Goal: Task Accomplishment & Management: Use online tool/utility

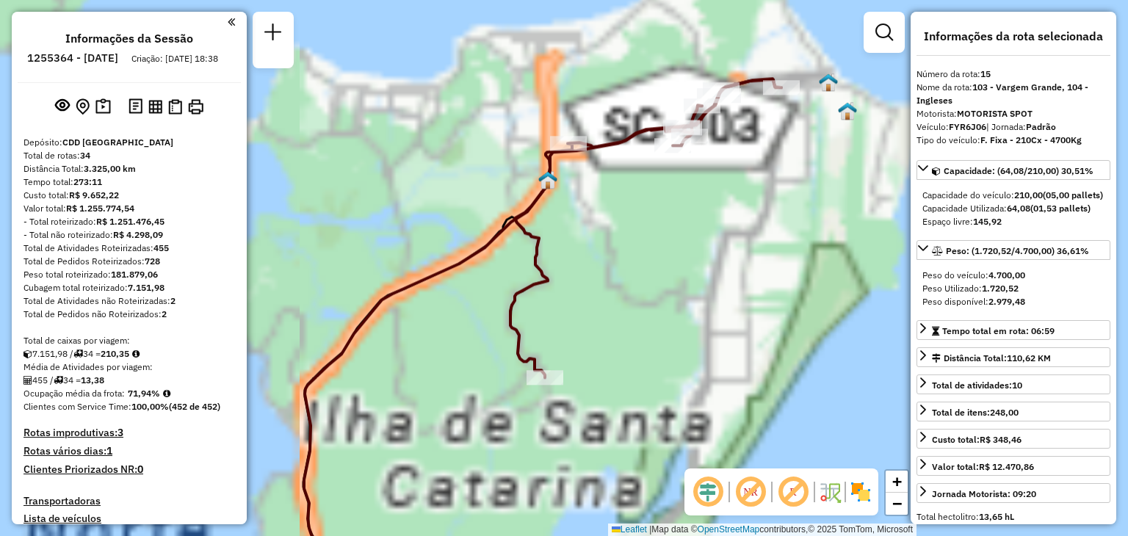
select select "**********"
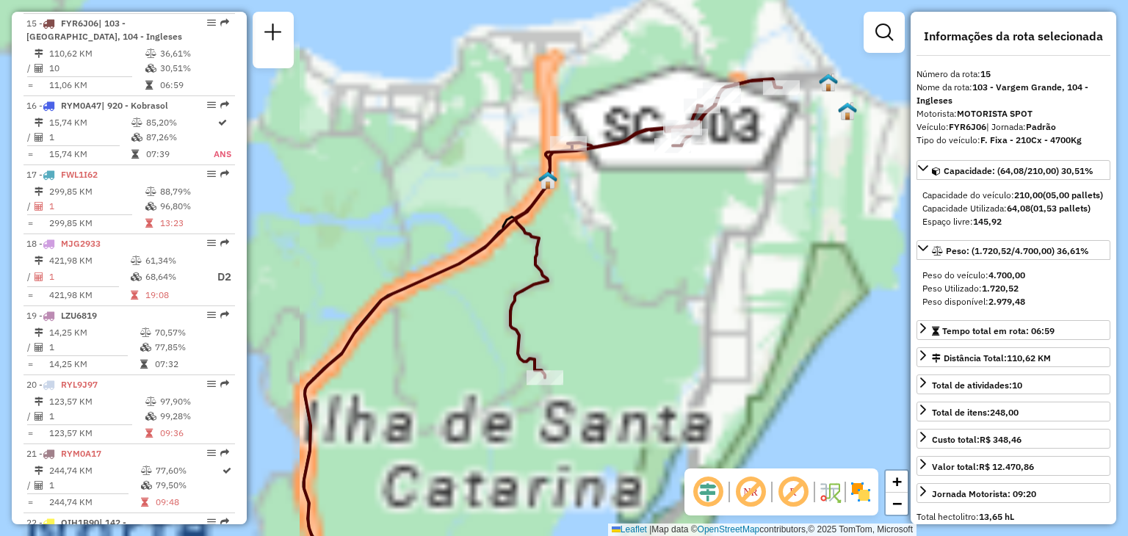
click at [687, 256] on div "Janela de atendimento Grade de atendimento Capacidade Transportadoras Veículos …" at bounding box center [564, 268] width 1128 height 536
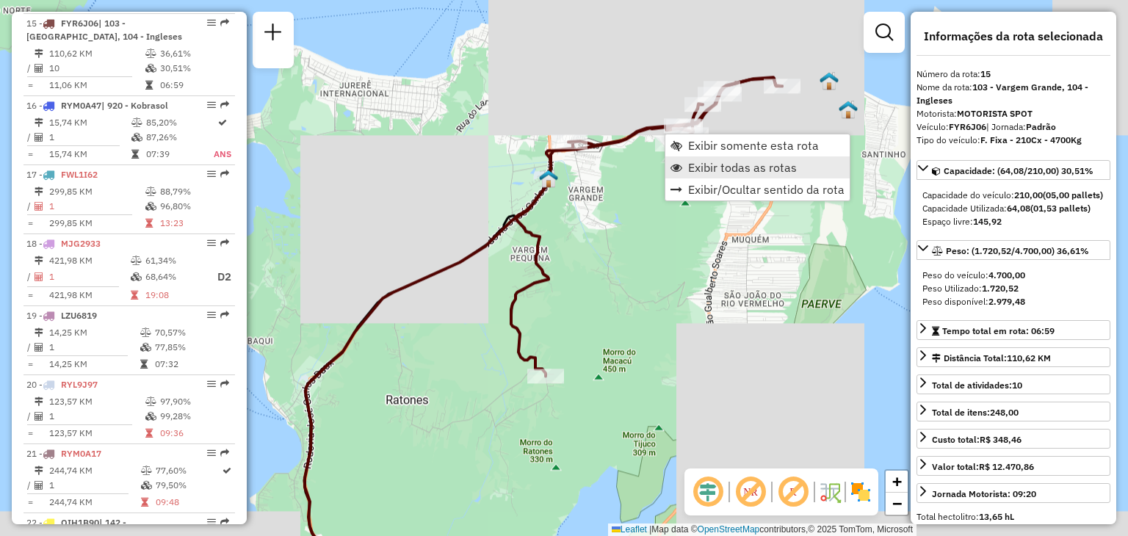
click at [687, 158] on link "Exibir todas as rotas" at bounding box center [757, 167] width 184 height 22
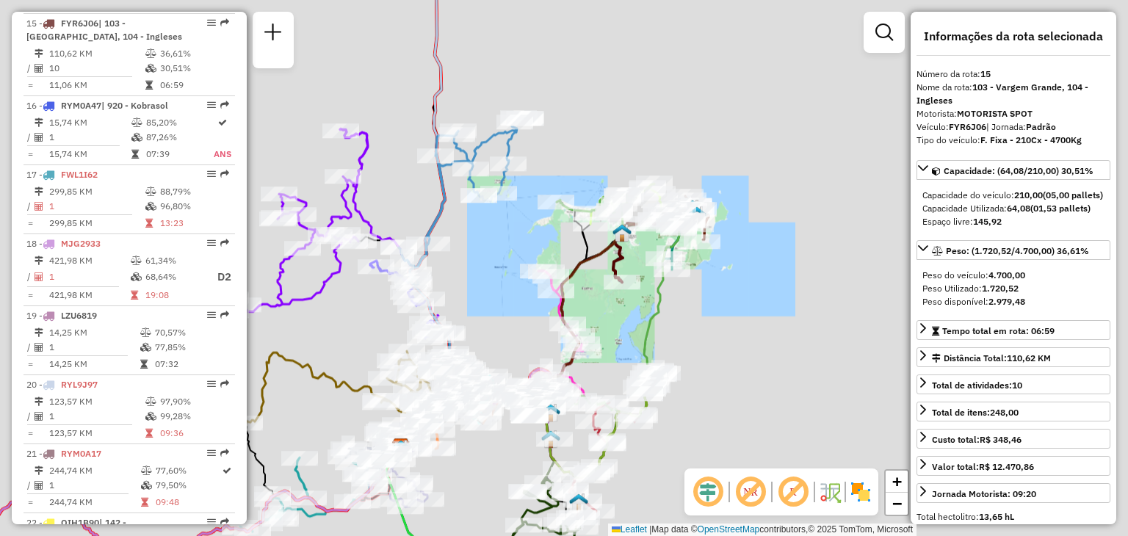
drag, startPoint x: 639, startPoint y: 347, endPoint x: 657, endPoint y: 293, distance: 56.6
click at [657, 293] on icon at bounding box center [597, 336] width 174 height 279
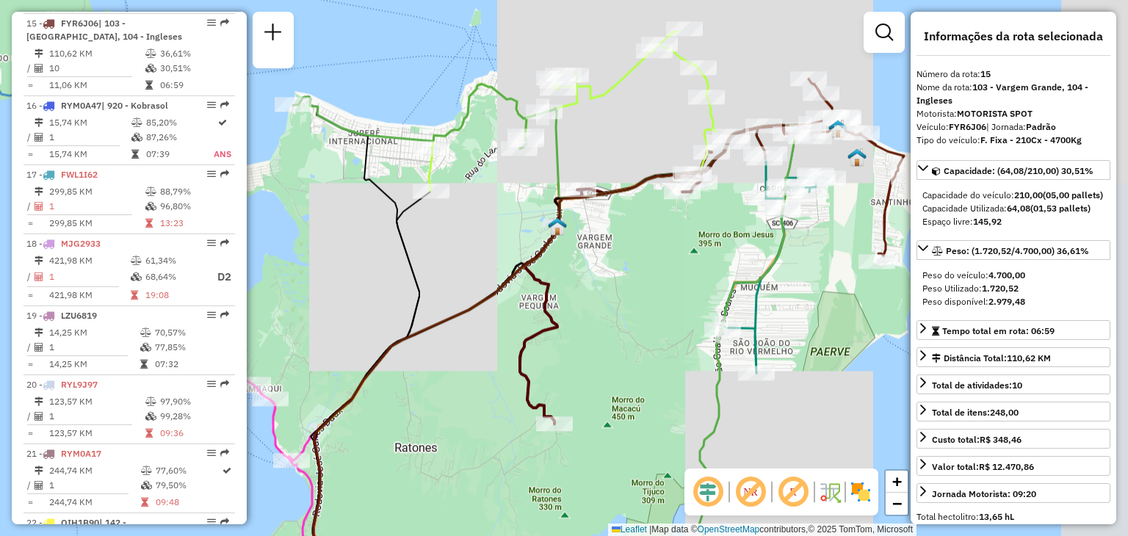
drag, startPoint x: 747, startPoint y: 225, endPoint x: 606, endPoint y: 323, distance: 171.9
click at [605, 323] on div "Janela de atendimento Grade de atendimento Capacidade Transportadoras Veículos …" at bounding box center [564, 268] width 1128 height 536
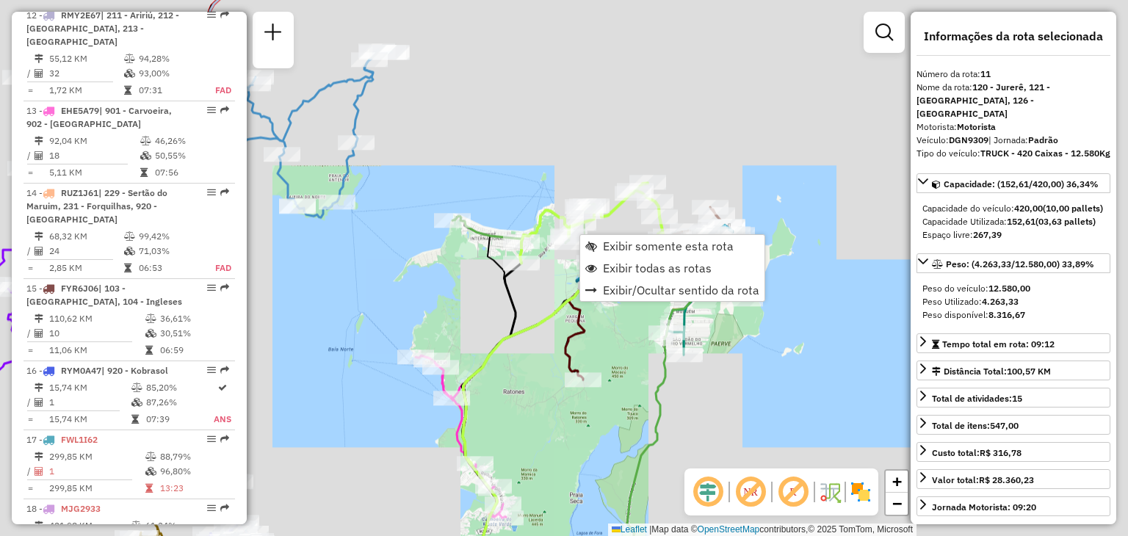
scroll to position [1436, 0]
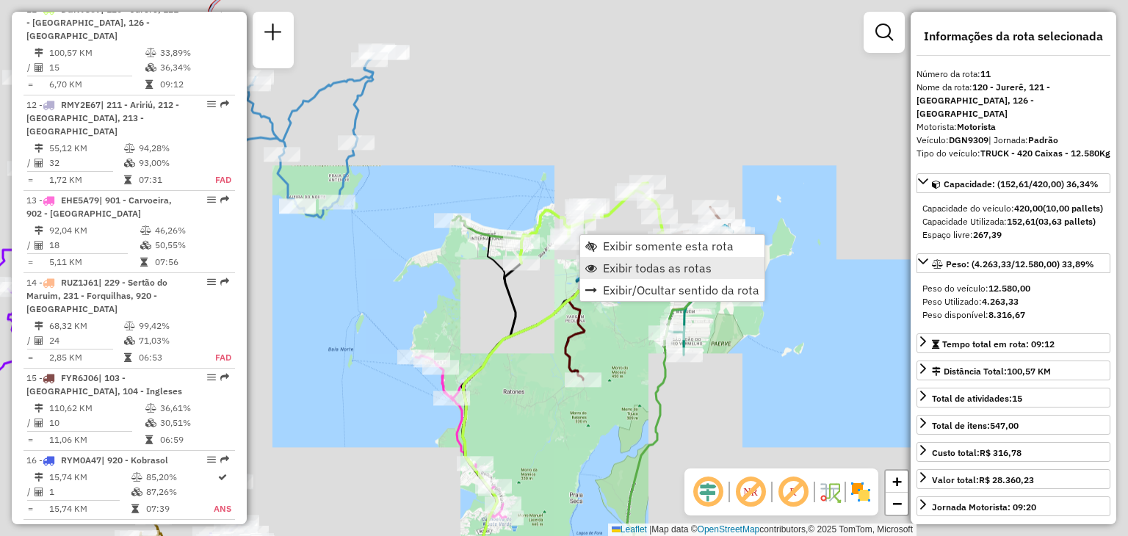
click at [625, 263] on span "Exibir todas as rotas" at bounding box center [657, 268] width 109 height 12
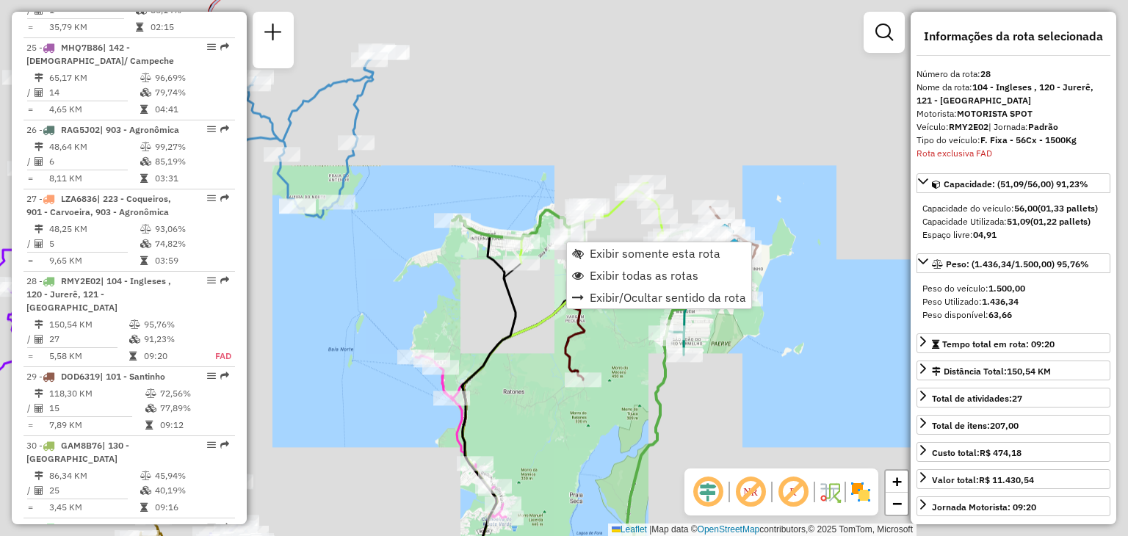
scroll to position [2781, 0]
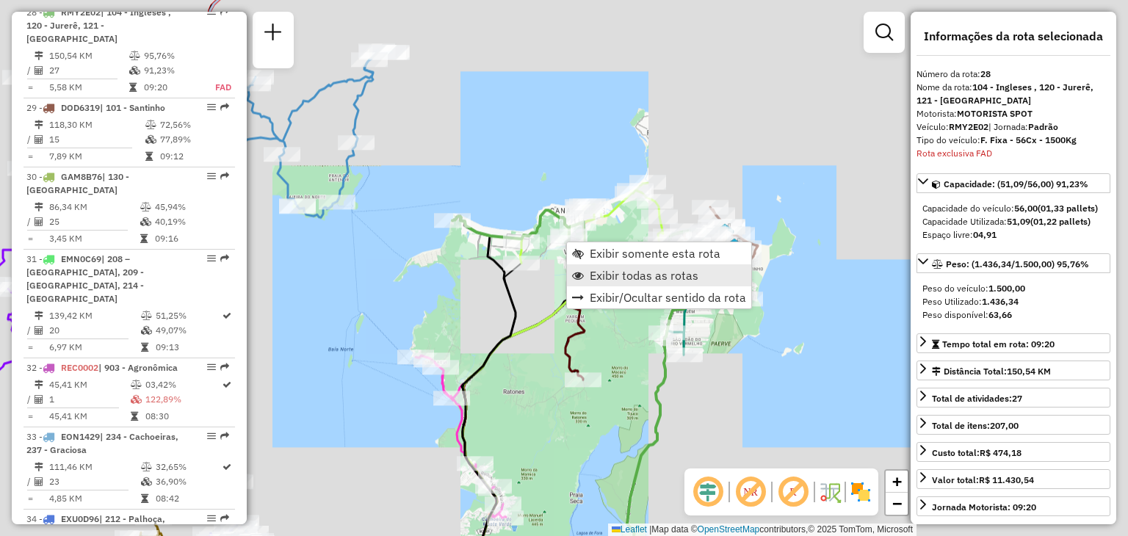
click at [628, 271] on span "Exibir todas as rotas" at bounding box center [644, 275] width 109 height 12
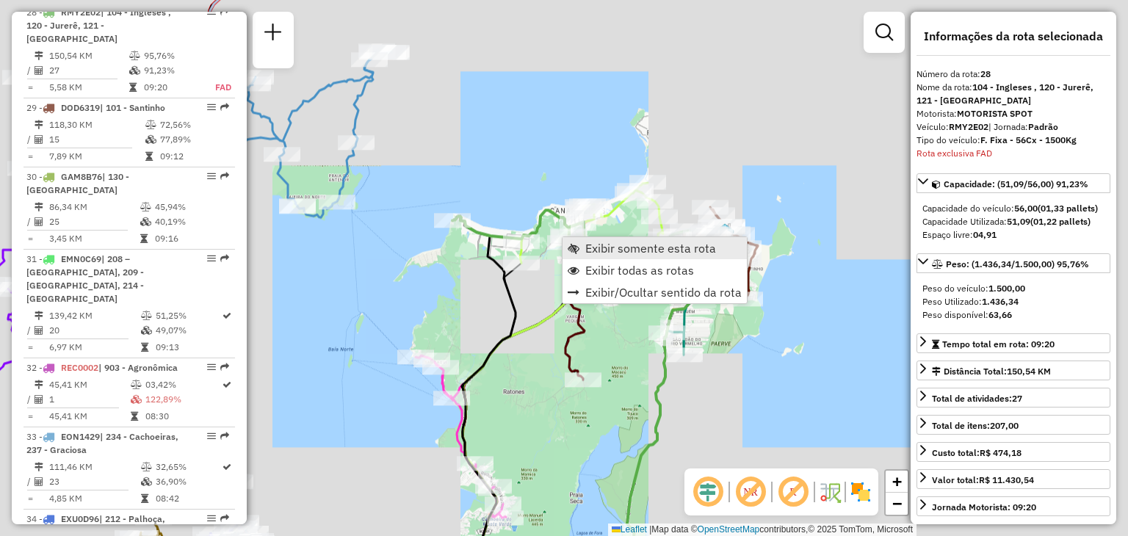
click at [651, 242] on span "Exibir somente esta rota" at bounding box center [650, 248] width 131 height 12
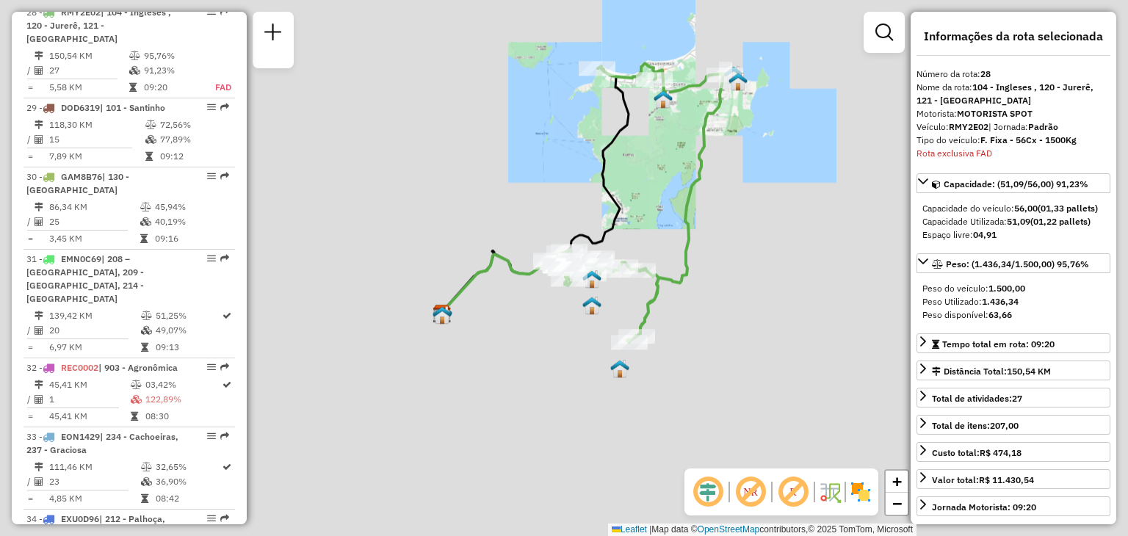
drag, startPoint x: 769, startPoint y: 319, endPoint x: 776, endPoint y: 288, distance: 32.3
click at [776, 288] on div "Janela de atendimento Grade de atendimento Capacidade Transportadoras Veículos …" at bounding box center [564, 268] width 1128 height 536
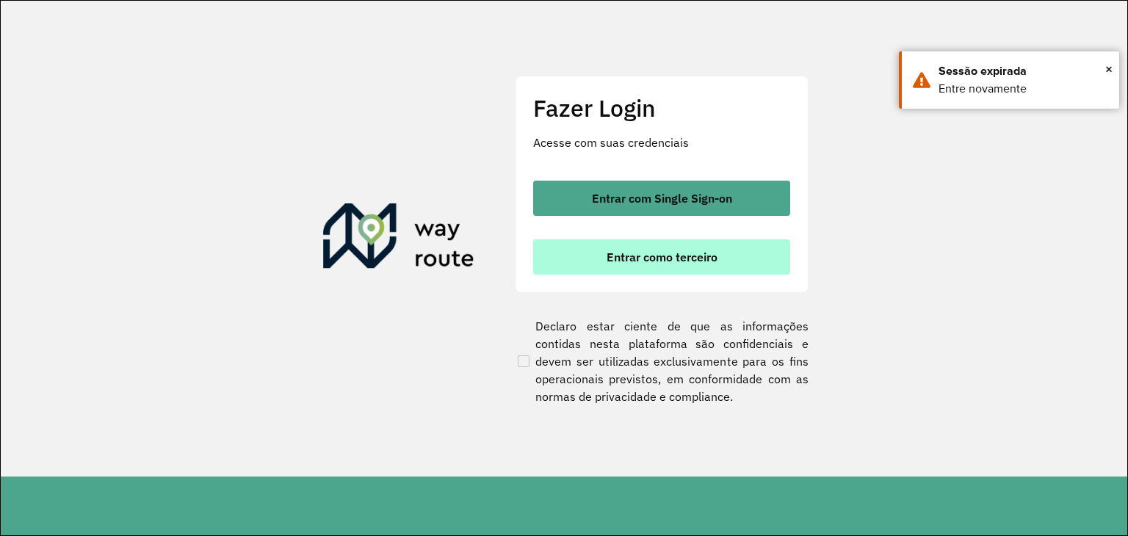
click at [643, 257] on button "Entrar como terceiro" at bounding box center [661, 256] width 257 height 35
click at [634, 244] on button "Entrar como terceiro" at bounding box center [661, 256] width 257 height 35
click at [653, 255] on span "Entrar como terceiro" at bounding box center [661, 257] width 111 height 12
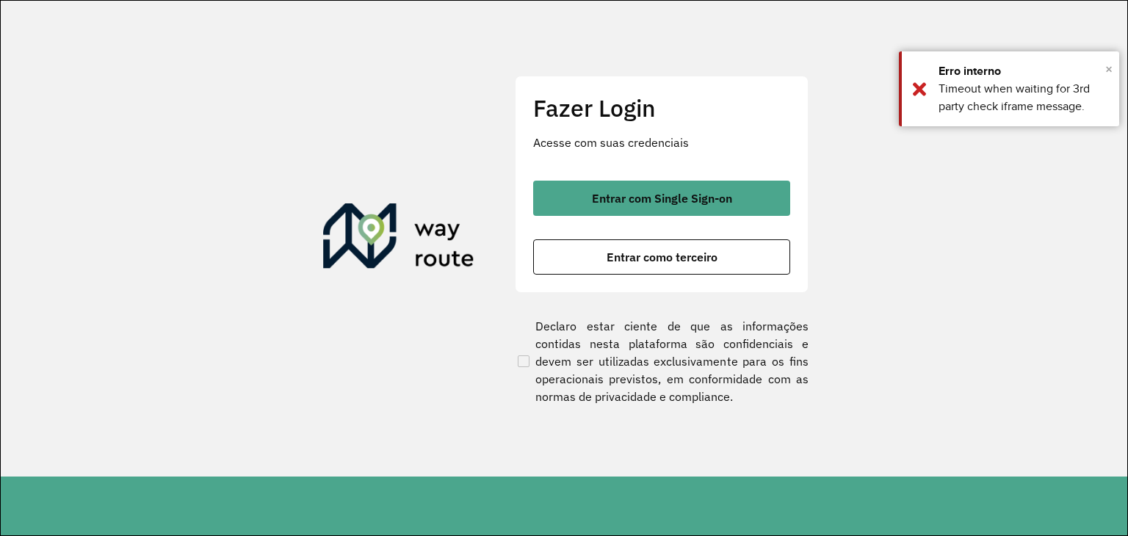
drag, startPoint x: 1107, startPoint y: 67, endPoint x: 814, endPoint y: 293, distance: 370.0
click at [1105, 68] on span "×" at bounding box center [1108, 69] width 7 height 22
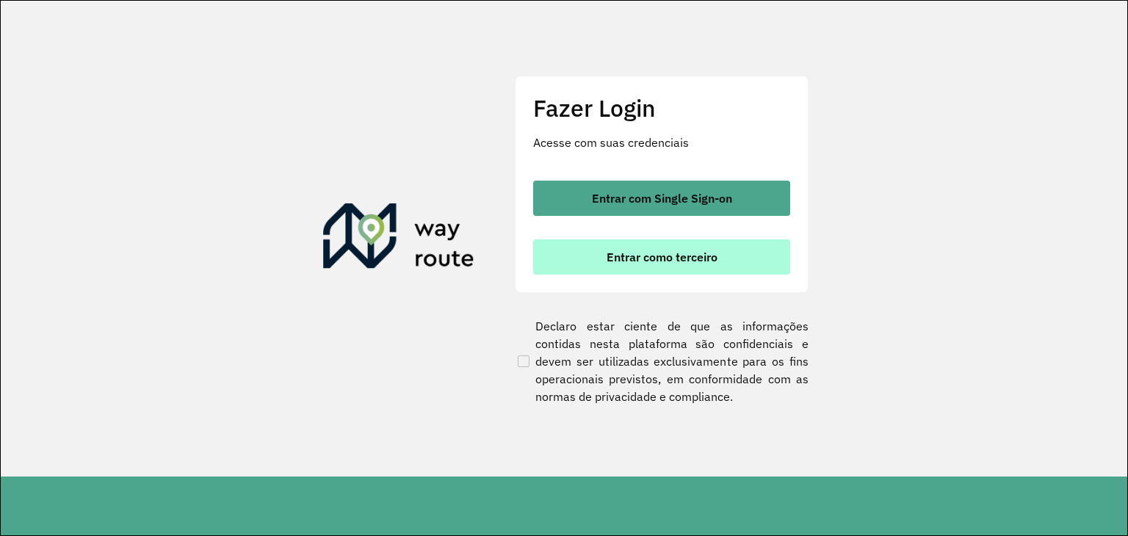
click at [711, 253] on span "Entrar como terceiro" at bounding box center [661, 257] width 111 height 12
click at [700, 253] on span "Entrar como terceiro" at bounding box center [661, 257] width 111 height 12
click at [697, 255] on span "Entrar como terceiro" at bounding box center [661, 257] width 111 height 12
click at [686, 256] on span "Entrar como terceiro" at bounding box center [661, 257] width 111 height 12
click at [653, 257] on span "Entrar como terceiro" at bounding box center [661, 257] width 111 height 12
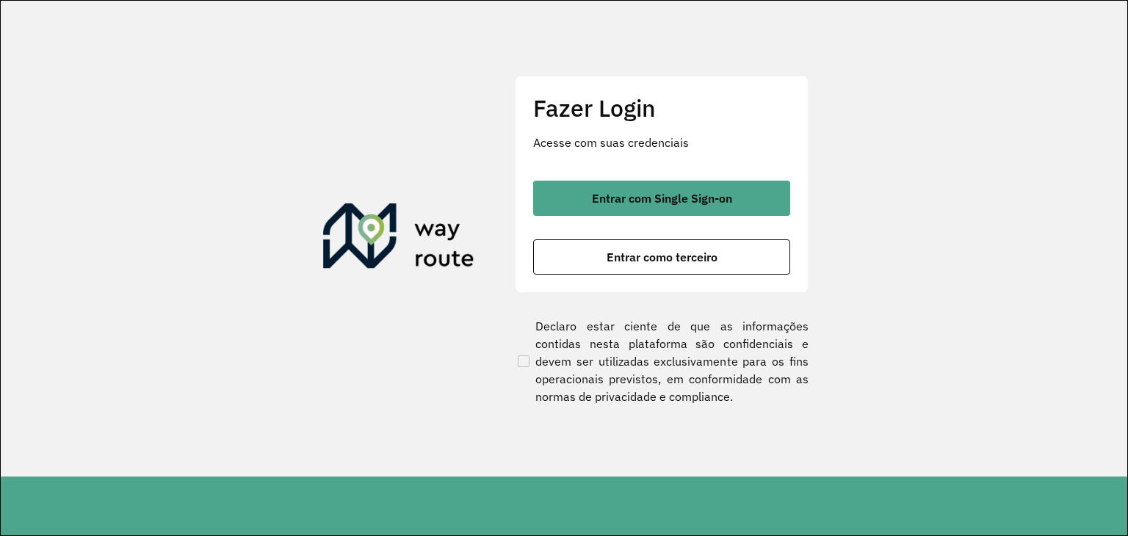
click at [936, 402] on section "Fazer Login Acesse com suas credenciais Entrar com Single Sign-on Entrar como t…" at bounding box center [564, 239] width 1126 height 476
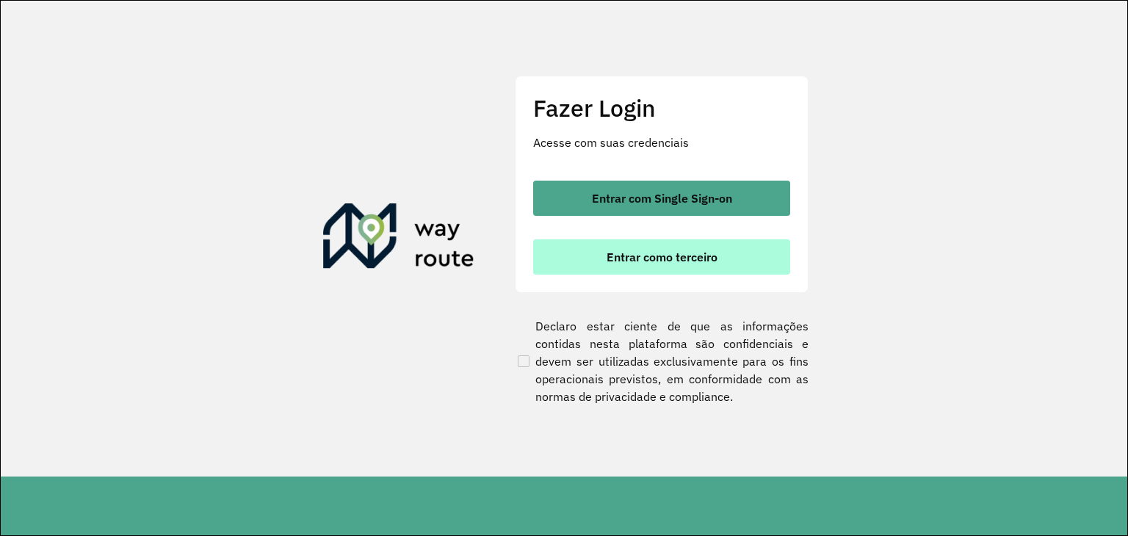
click at [689, 251] on span "Entrar como terceiro" at bounding box center [661, 257] width 111 height 12
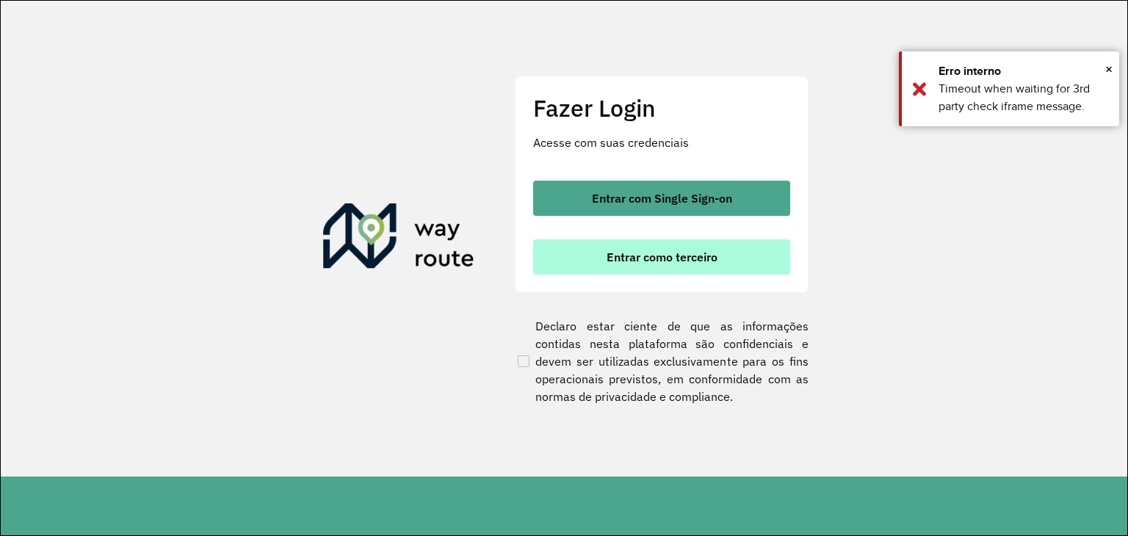
click at [689, 251] on span "Entrar como terceiro" at bounding box center [661, 257] width 111 height 12
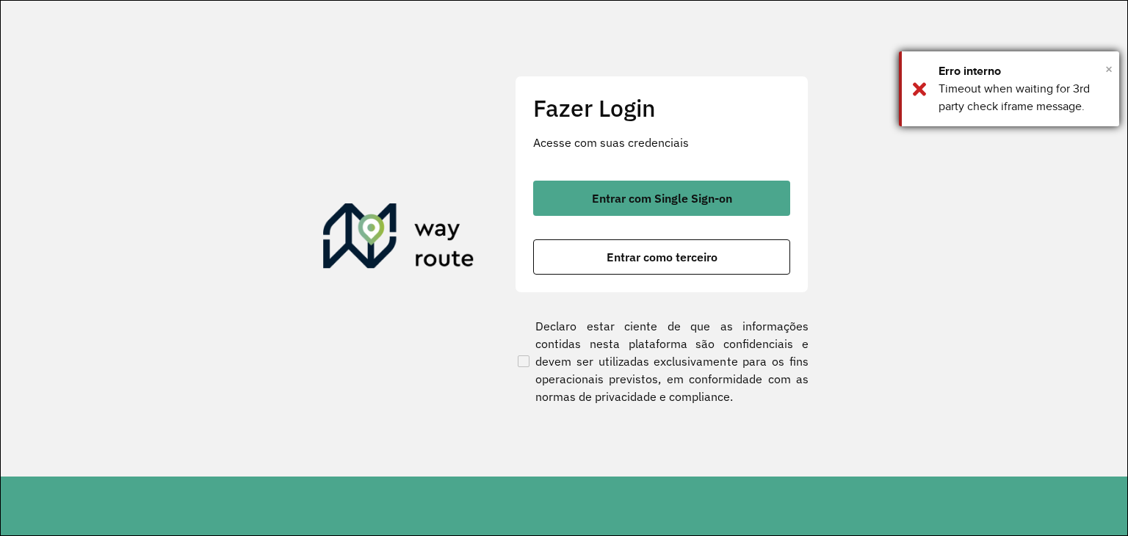
click at [1106, 68] on span "×" at bounding box center [1108, 69] width 7 height 22
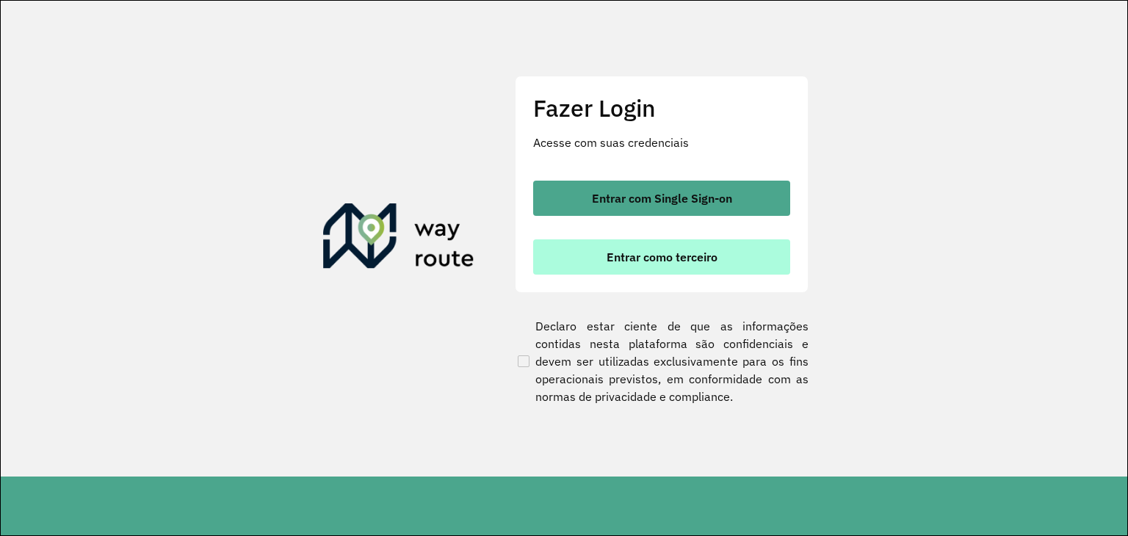
click at [661, 251] on span "Entrar como terceiro" at bounding box center [661, 257] width 111 height 12
click at [606, 256] on span "Entrar como terceiro" at bounding box center [661, 257] width 111 height 12
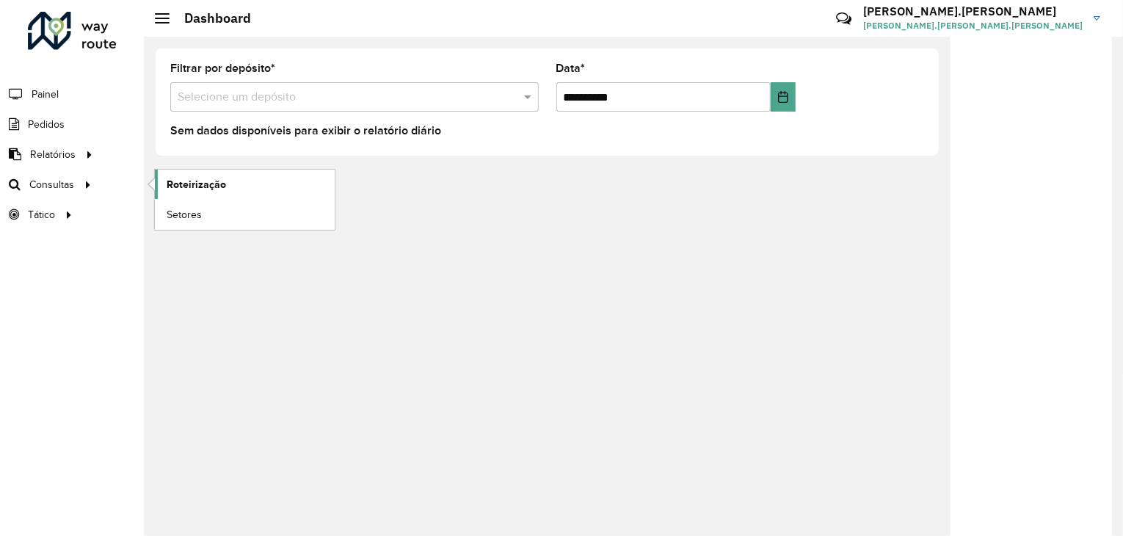
click at [173, 182] on span "Roteirização" at bounding box center [196, 184] width 59 height 15
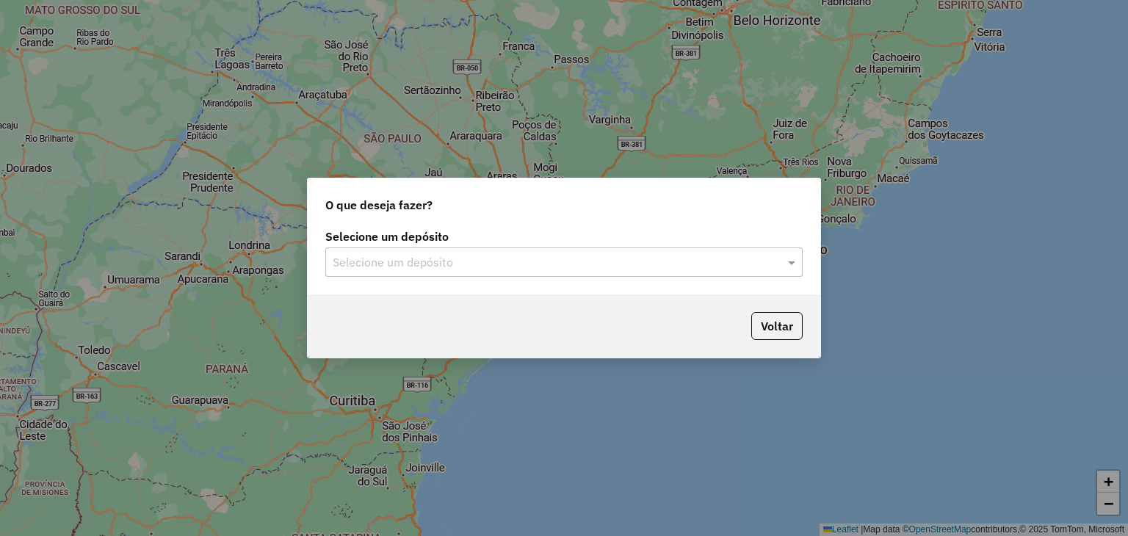
click at [478, 259] on input "text" at bounding box center [549, 263] width 433 height 18
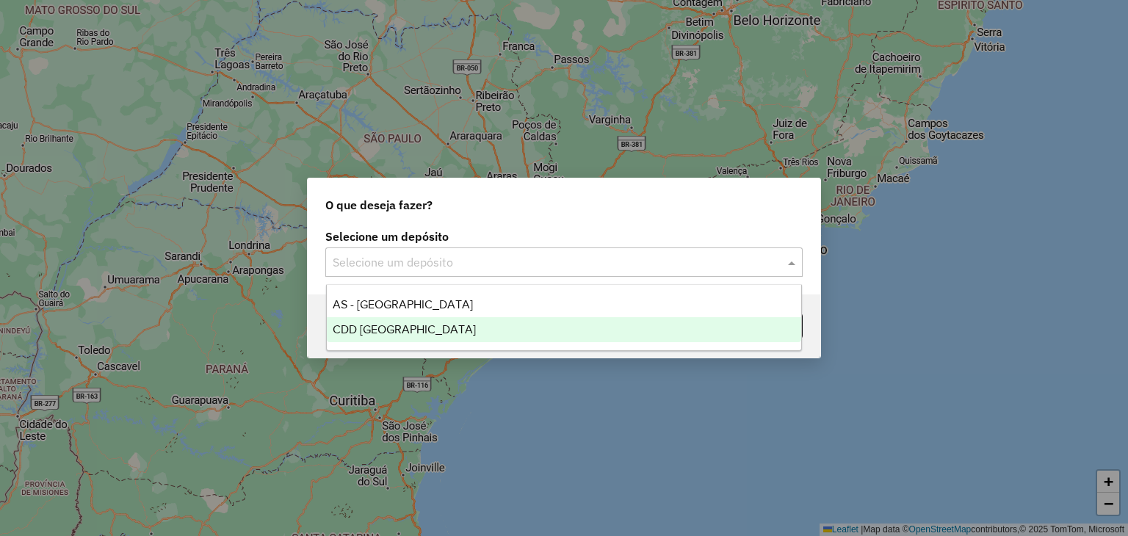
drag, startPoint x: 474, startPoint y: 330, endPoint x: 713, endPoint y: 353, distance: 240.5
click at [474, 327] on div "CDD [GEOGRAPHIC_DATA]" at bounding box center [564, 329] width 475 height 25
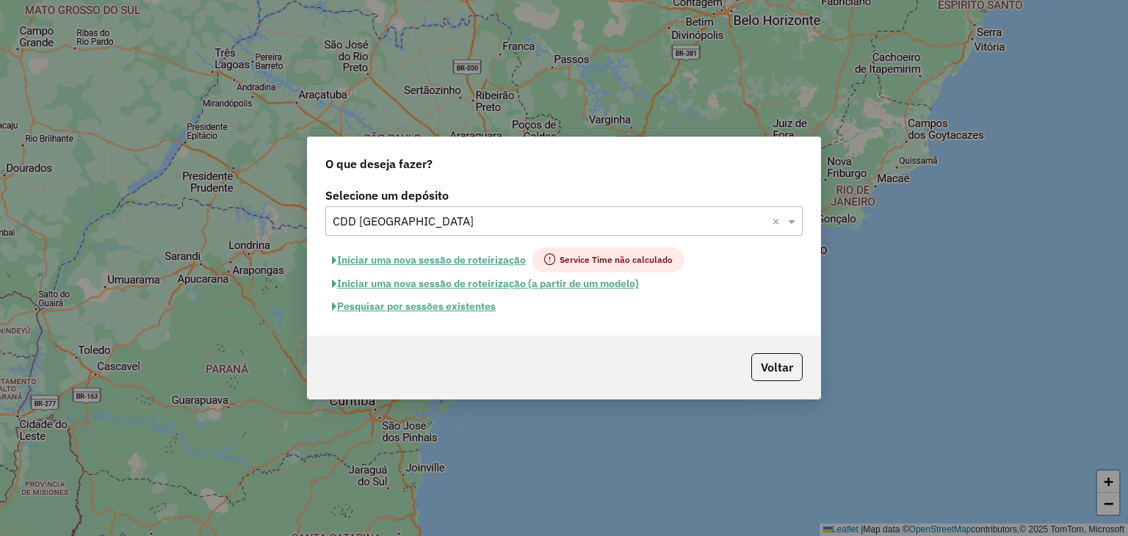
click at [432, 310] on button "Pesquisar por sessões existentes" at bounding box center [413, 306] width 177 height 23
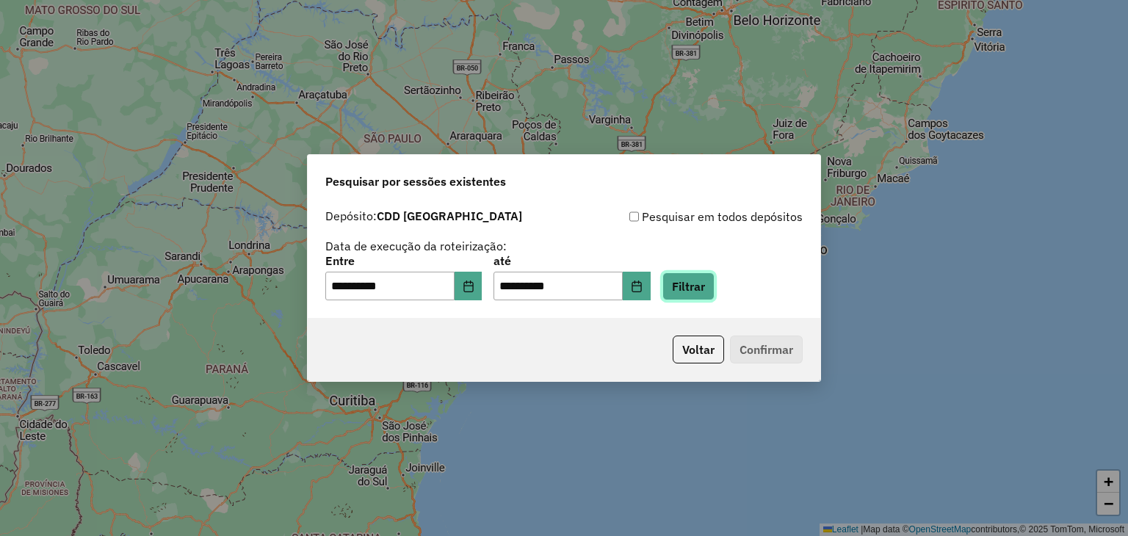
click at [703, 278] on button "Filtrar" at bounding box center [688, 286] width 52 height 28
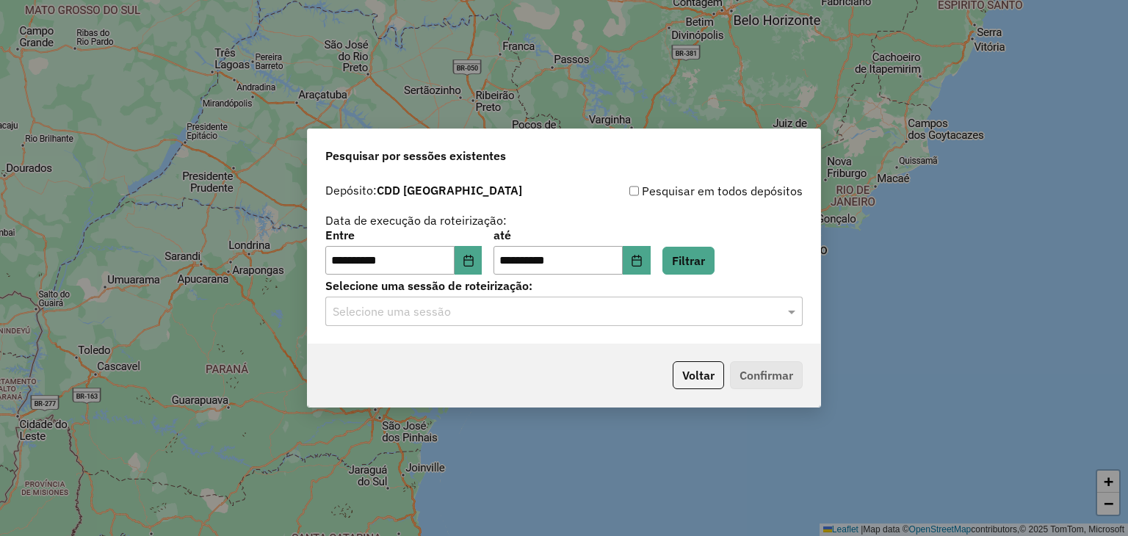
click at [502, 319] on input "text" at bounding box center [549, 312] width 433 height 18
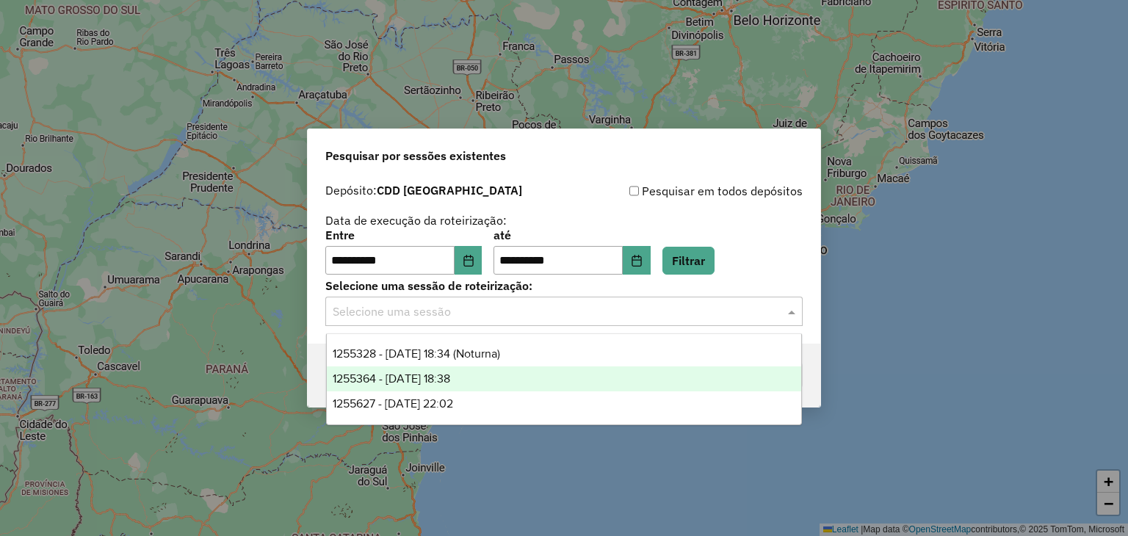
click at [502, 385] on div "1255364 - [DATE] 18:38" at bounding box center [564, 378] width 475 height 25
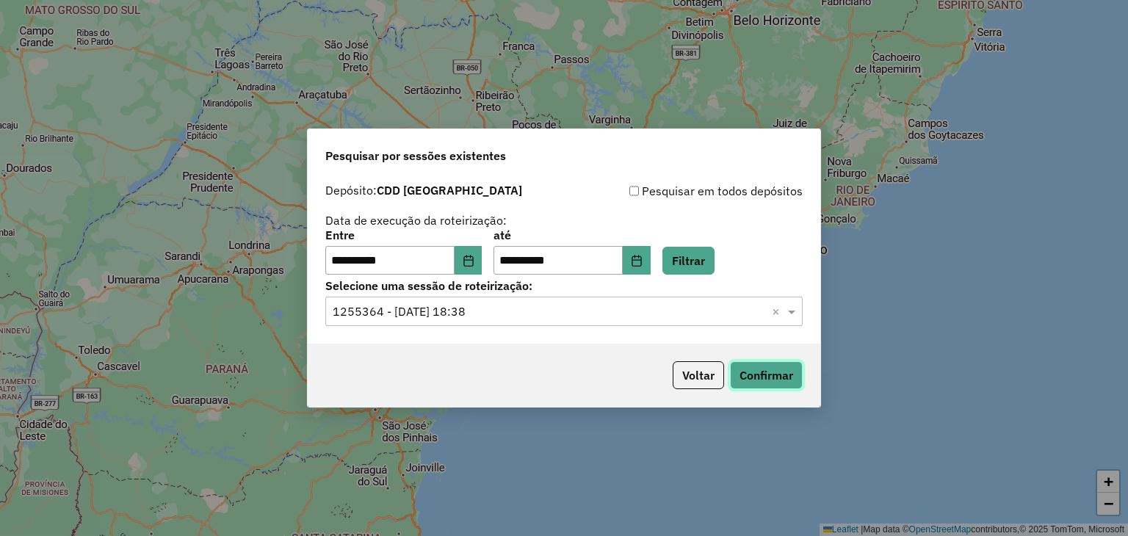
click at [777, 377] on button "Confirmar" at bounding box center [766, 375] width 73 height 28
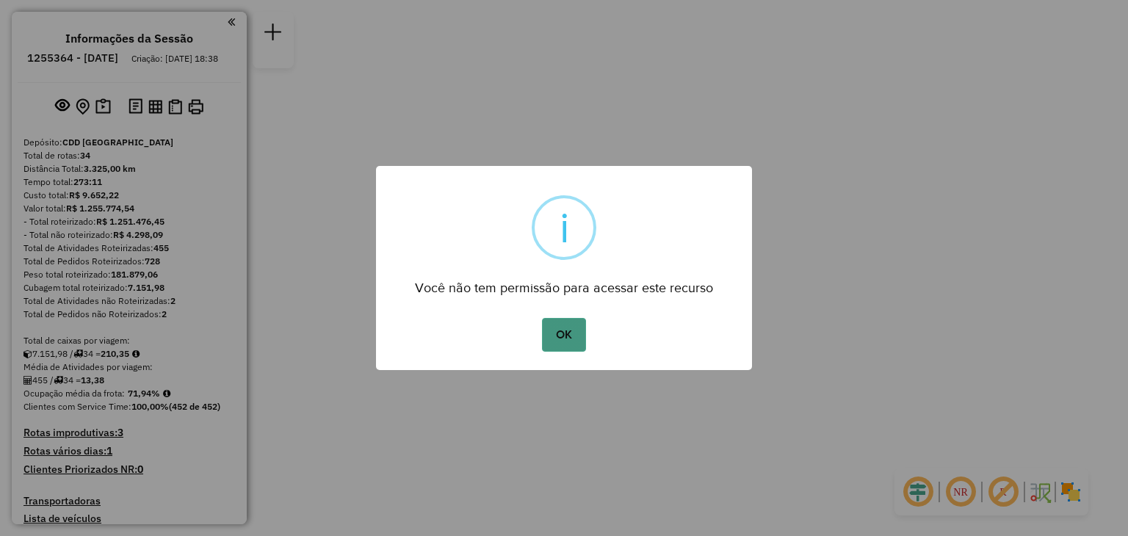
click at [558, 335] on button "OK" at bounding box center [563, 335] width 43 height 34
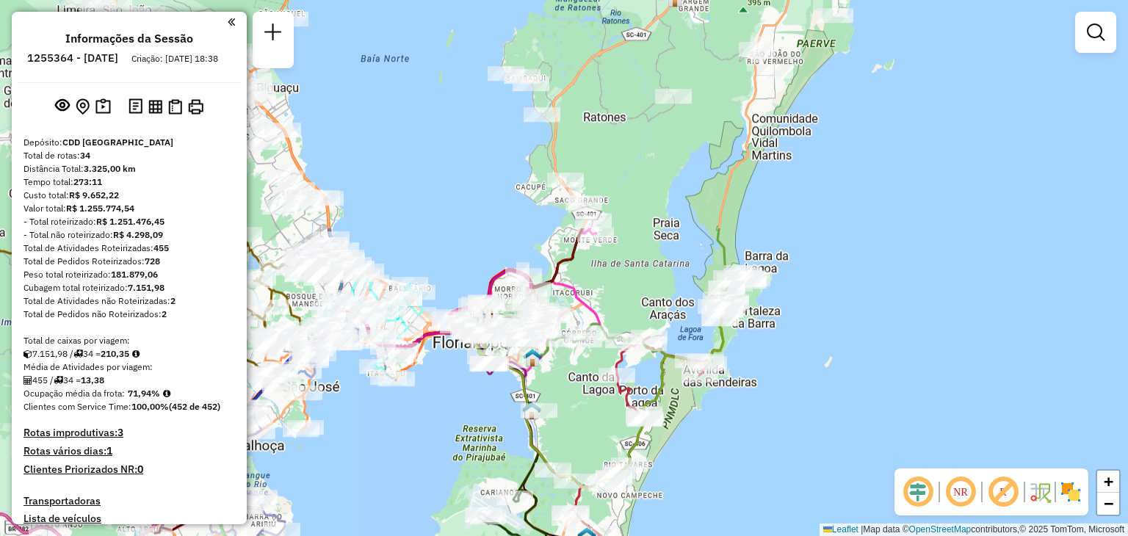
drag, startPoint x: 691, startPoint y: 227, endPoint x: 689, endPoint y: 480, distance: 253.3
click at [689, 507] on div "Janela de atendimento Grade de atendimento Capacidade Transportadoras Veículos …" at bounding box center [564, 268] width 1128 height 536
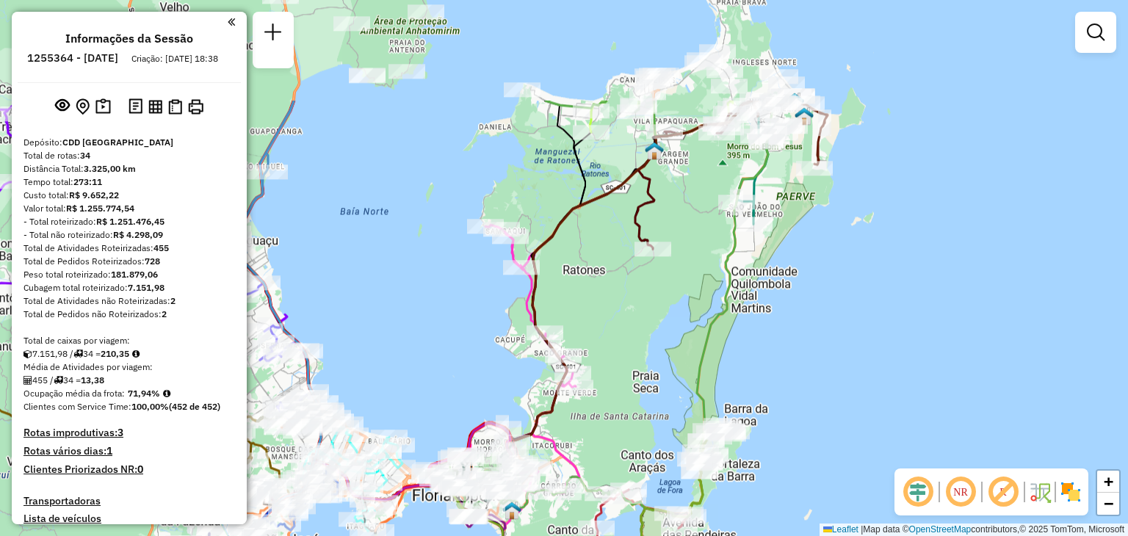
drag, startPoint x: 687, startPoint y: 186, endPoint x: 670, endPoint y: 341, distance: 155.2
click at [670, 341] on div "Janela de atendimento Grade de atendimento Capacidade Transportadoras Veículos …" at bounding box center [564, 268] width 1128 height 536
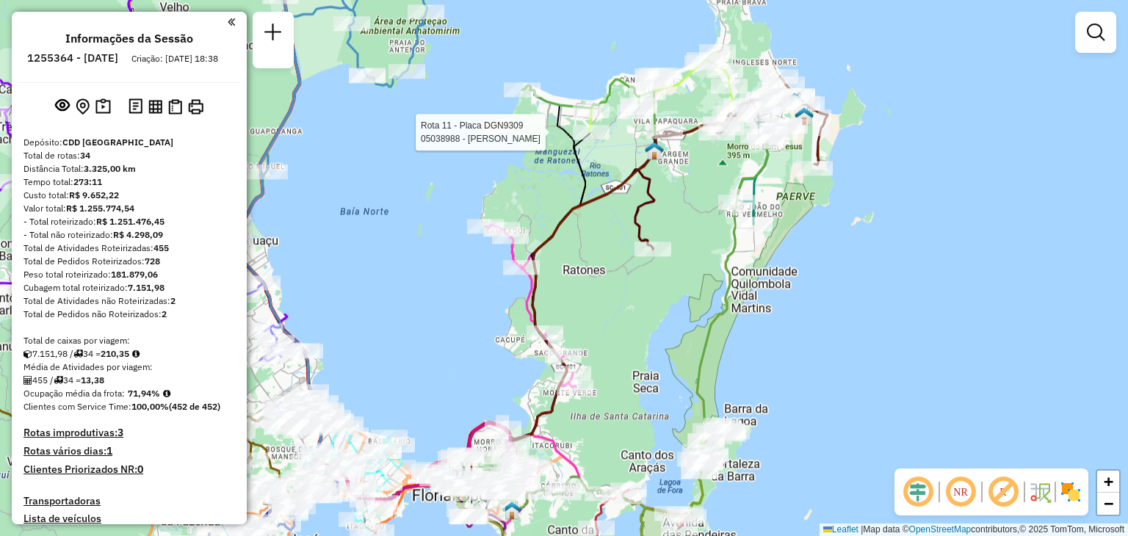
select select "**********"
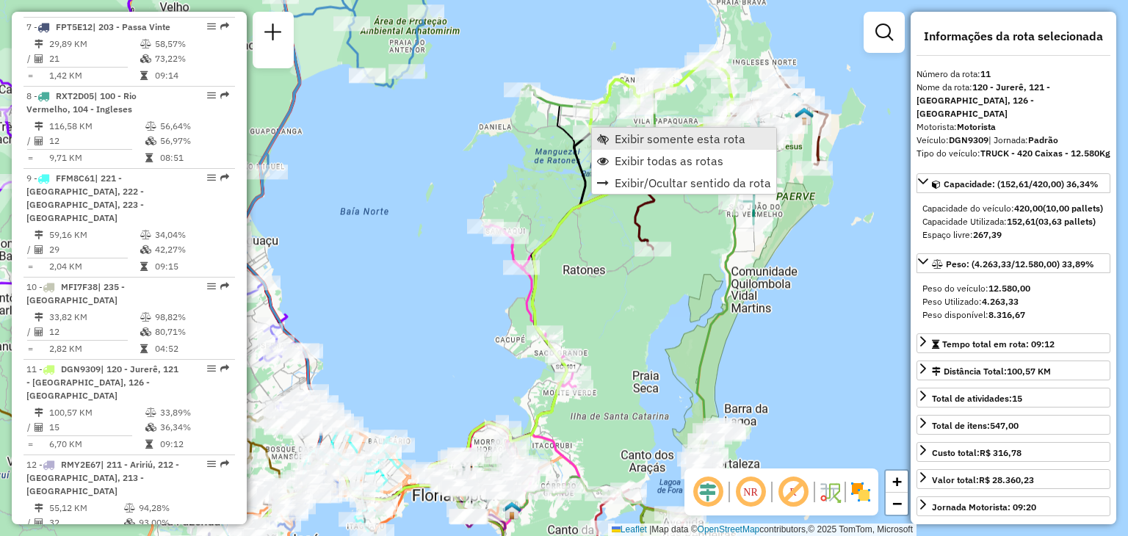
scroll to position [1436, 0]
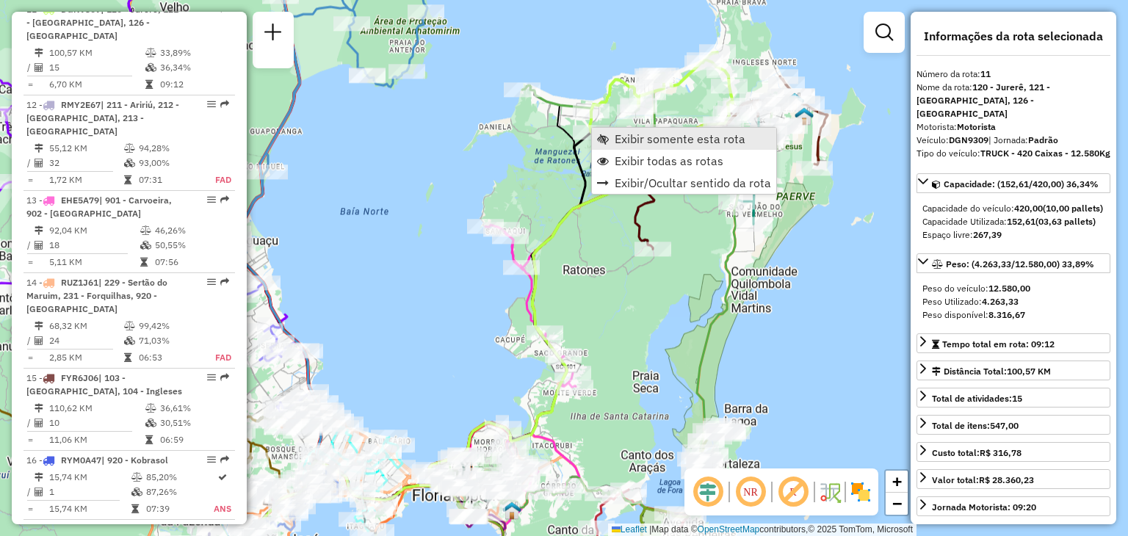
click at [666, 136] on span "Exibir somente esta rota" at bounding box center [679, 139] width 131 height 12
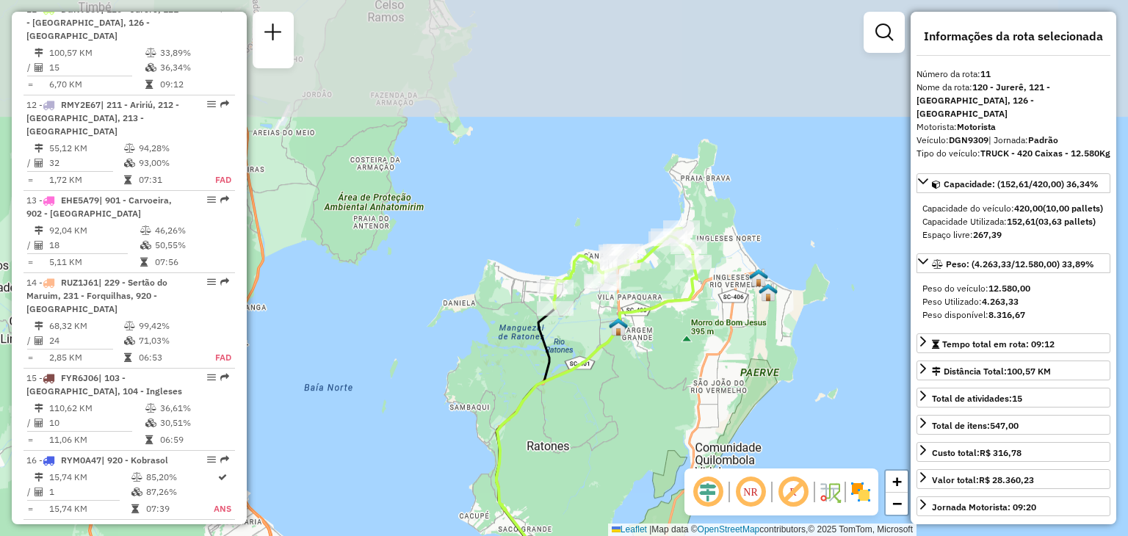
drag, startPoint x: 803, startPoint y: 113, endPoint x: 614, endPoint y: 291, distance: 259.7
click at [672, 341] on div "Janela de atendimento Grade de atendimento Capacidade Transportadoras Veículos …" at bounding box center [564, 268] width 1128 height 536
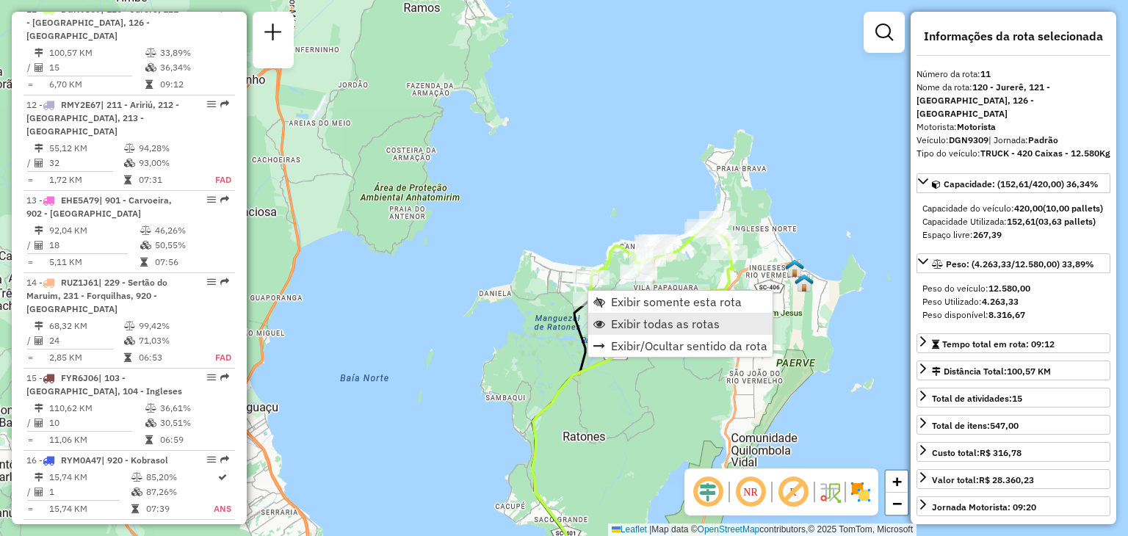
click at [657, 330] on span "Exibir todas as rotas" at bounding box center [665, 324] width 109 height 12
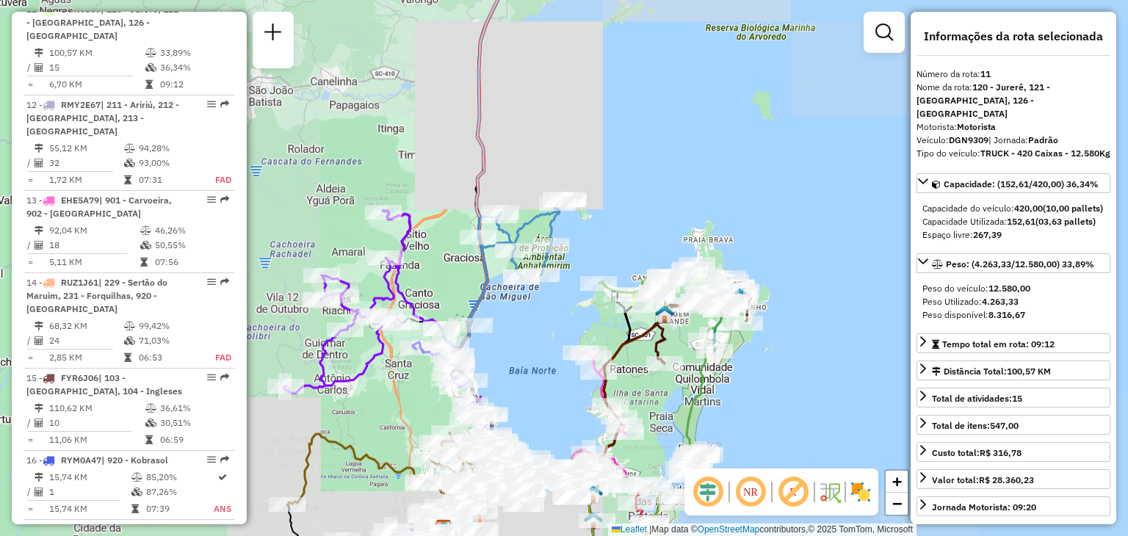
drag, startPoint x: 701, startPoint y: 382, endPoint x: 698, endPoint y: 364, distance: 18.6
click at [698, 364] on icon at bounding box center [640, 417] width 174 height 279
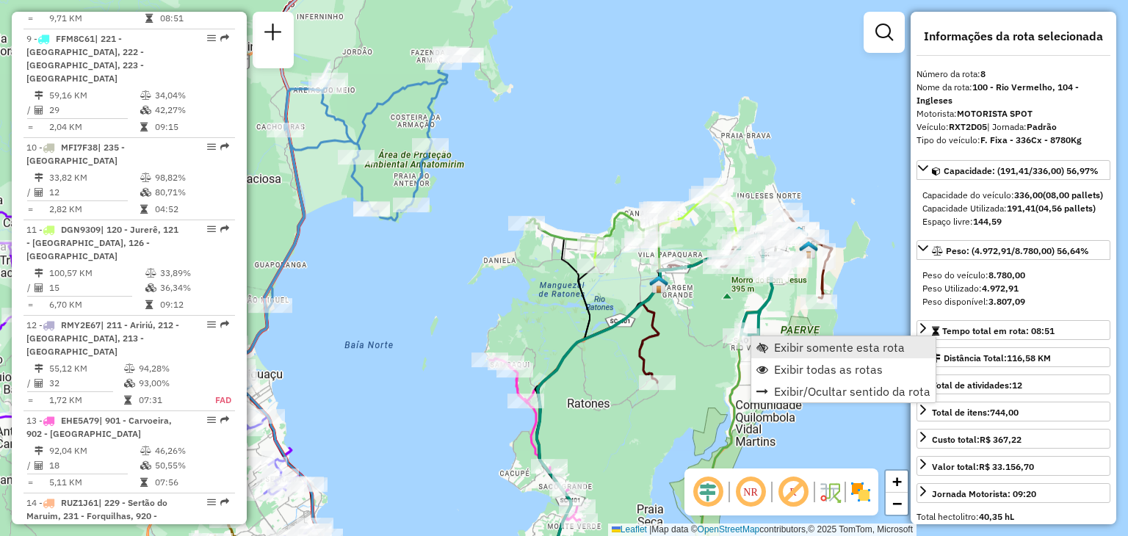
scroll to position [1176, 0]
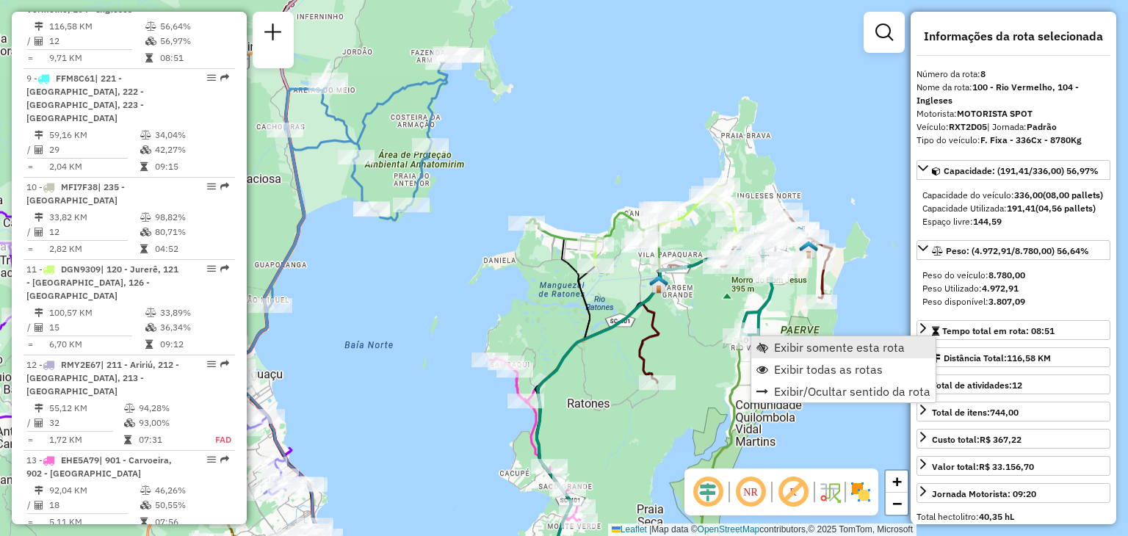
click at [812, 347] on span "Exibir somente esta rota" at bounding box center [839, 347] width 131 height 12
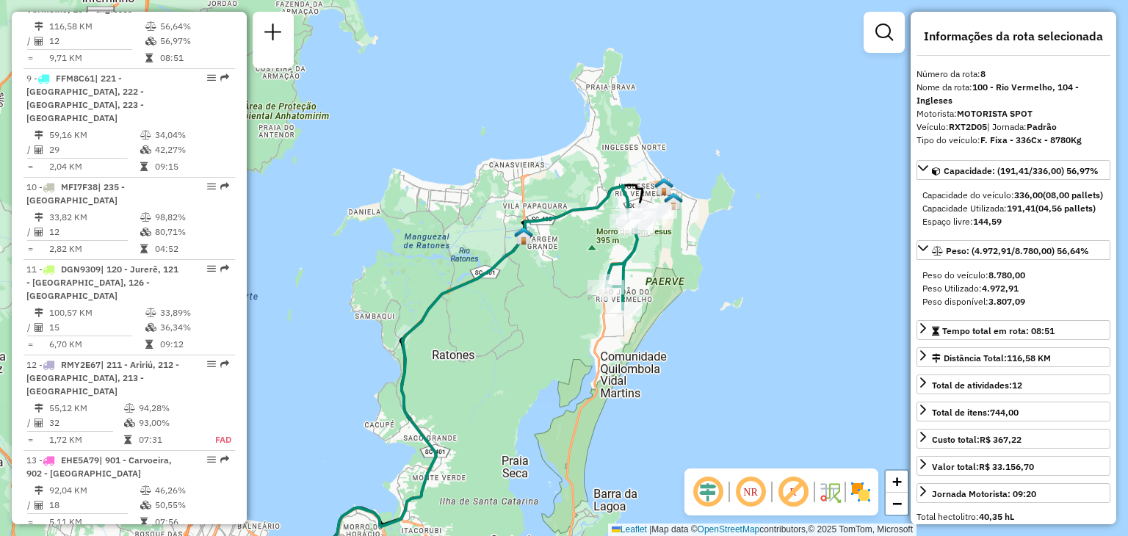
drag, startPoint x: 837, startPoint y: 230, endPoint x: 659, endPoint y: 398, distance: 245.1
click at [652, 402] on div "Janela de atendimento Grade de atendimento Capacidade Transportadoras Veículos …" at bounding box center [564, 268] width 1128 height 536
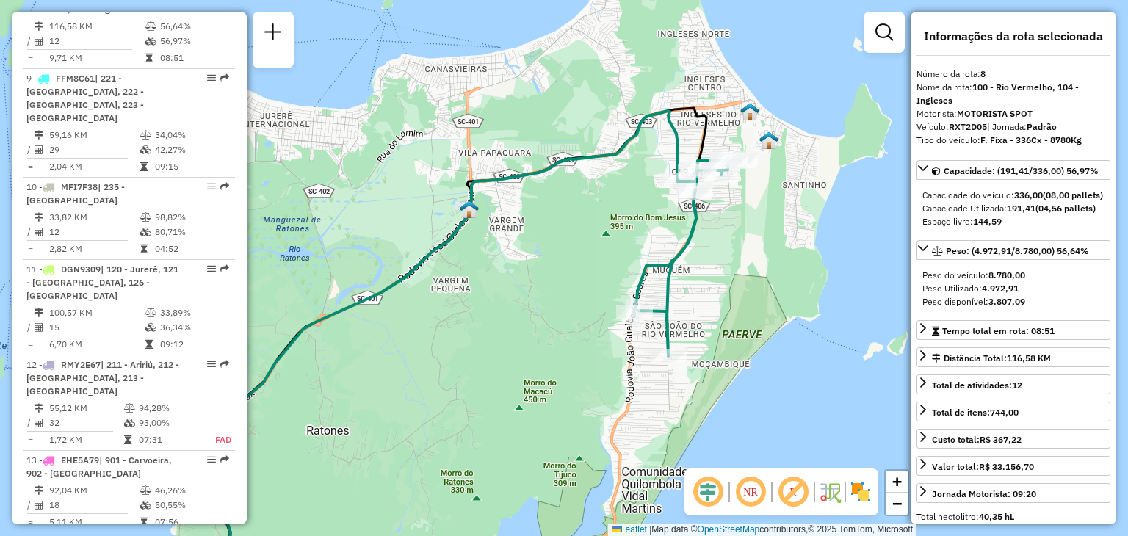
drag, startPoint x: 752, startPoint y: 232, endPoint x: 752, endPoint y: 242, distance: 9.5
click at [752, 242] on div "Janela de atendimento Grade de atendimento Capacidade Transportadoras Veículos …" at bounding box center [564, 268] width 1128 height 536
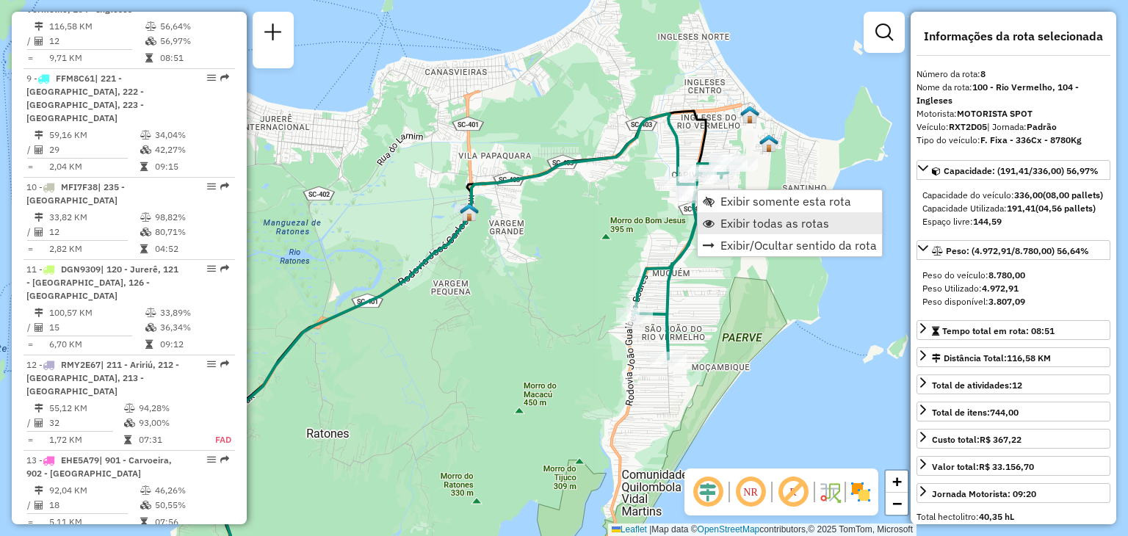
click at [729, 222] on span "Exibir todas as rotas" at bounding box center [774, 223] width 109 height 12
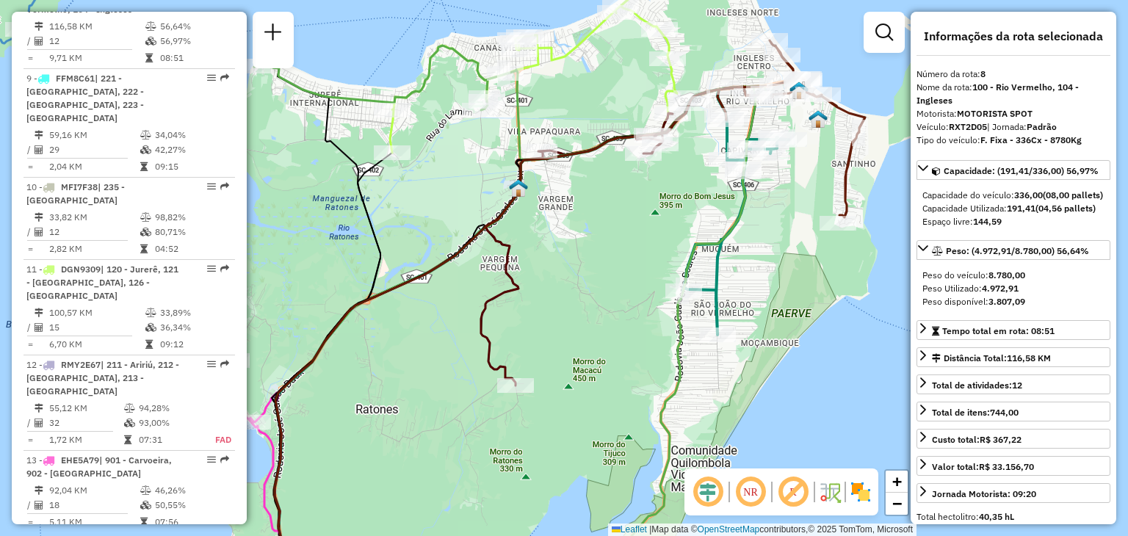
drag, startPoint x: 522, startPoint y: 334, endPoint x: 565, endPoint y: 207, distance: 134.0
click at [572, 305] on div "Janela de atendimento Grade de atendimento Capacidade Transportadoras Veículos …" at bounding box center [564, 268] width 1128 height 536
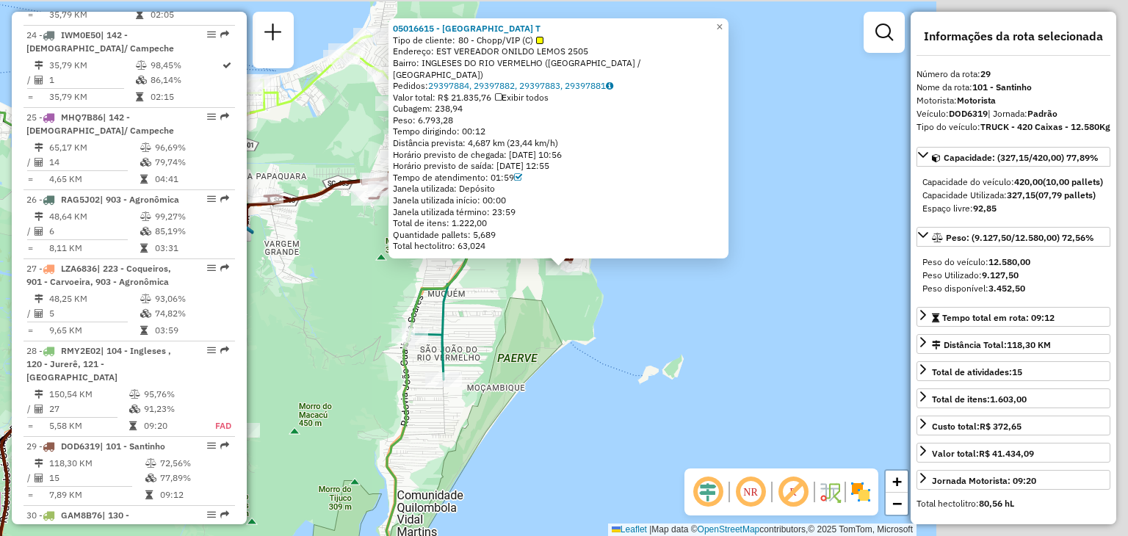
scroll to position [2863, 0]
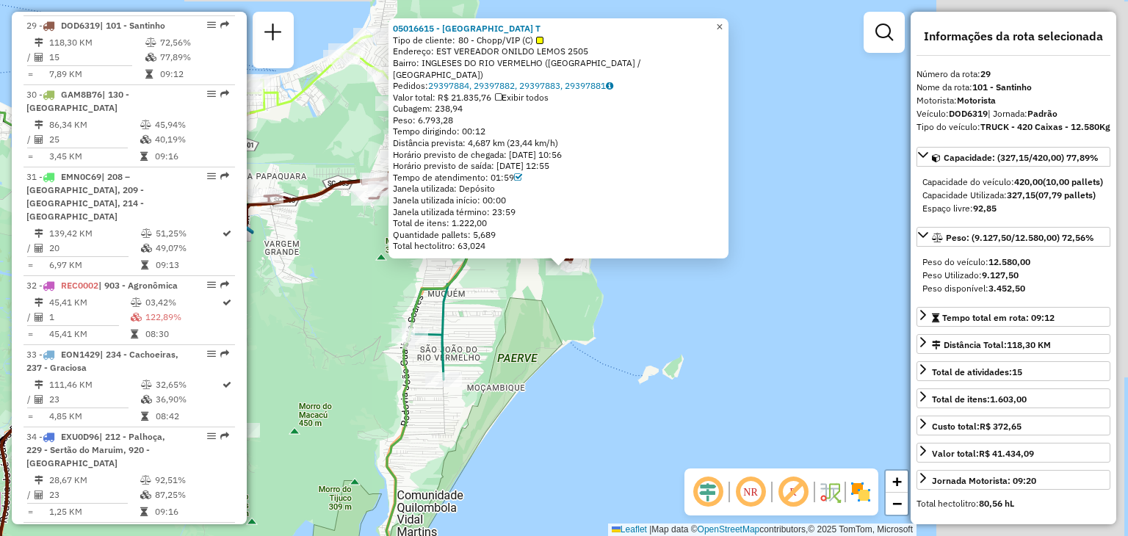
click at [722, 32] on span "×" at bounding box center [719, 27] width 7 height 12
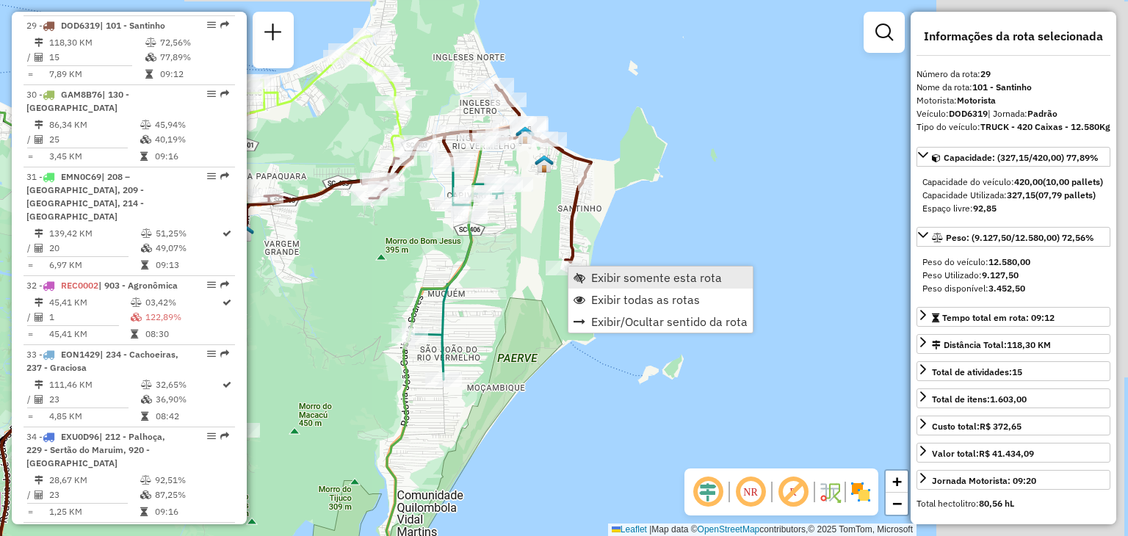
click at [619, 273] on span "Exibir somente esta rota" at bounding box center [656, 278] width 131 height 12
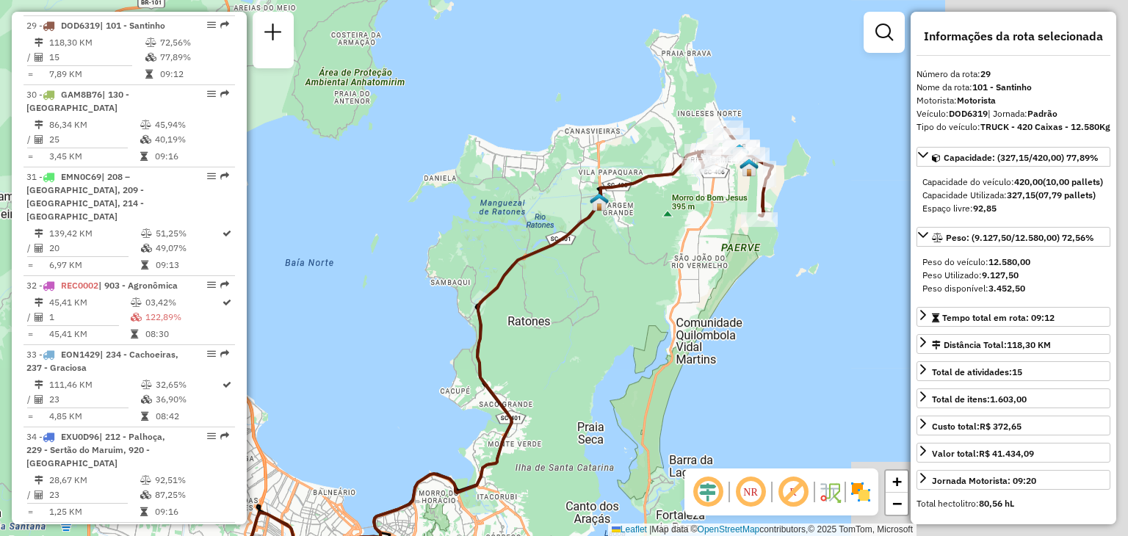
drag, startPoint x: 772, startPoint y: 124, endPoint x: 616, endPoint y: 311, distance: 243.4
click at [616, 311] on div "Janela de atendimento Grade de atendimento Capacidade Transportadoras Veículos …" at bounding box center [564, 268] width 1128 height 536
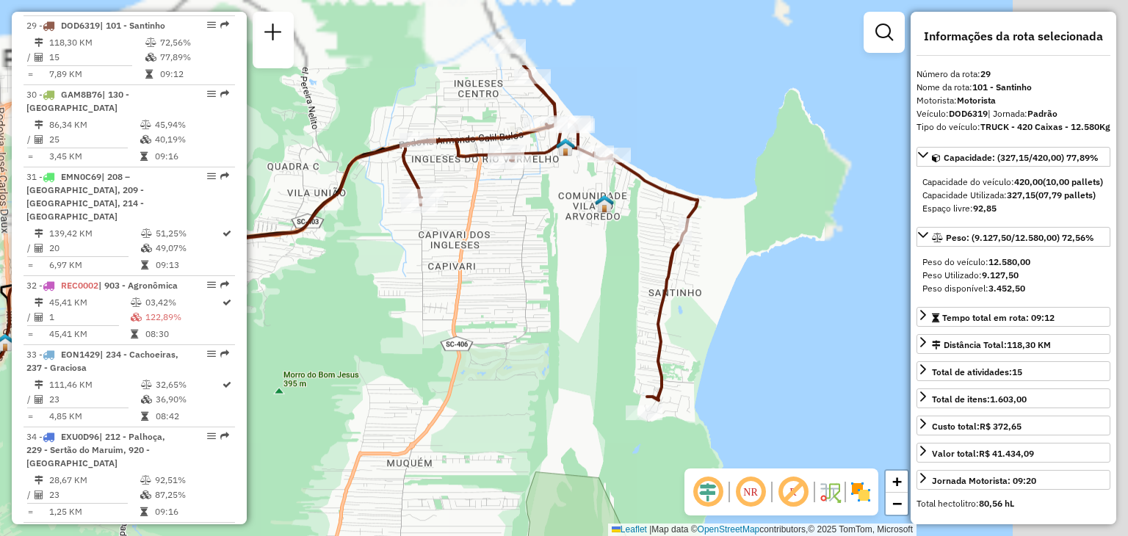
drag, startPoint x: 526, startPoint y: 270, endPoint x: 551, endPoint y: 348, distance: 82.0
click at [548, 350] on div "Janela de atendimento Grade de atendimento Capacidade Transportadoras Veículos …" at bounding box center [564, 268] width 1128 height 536
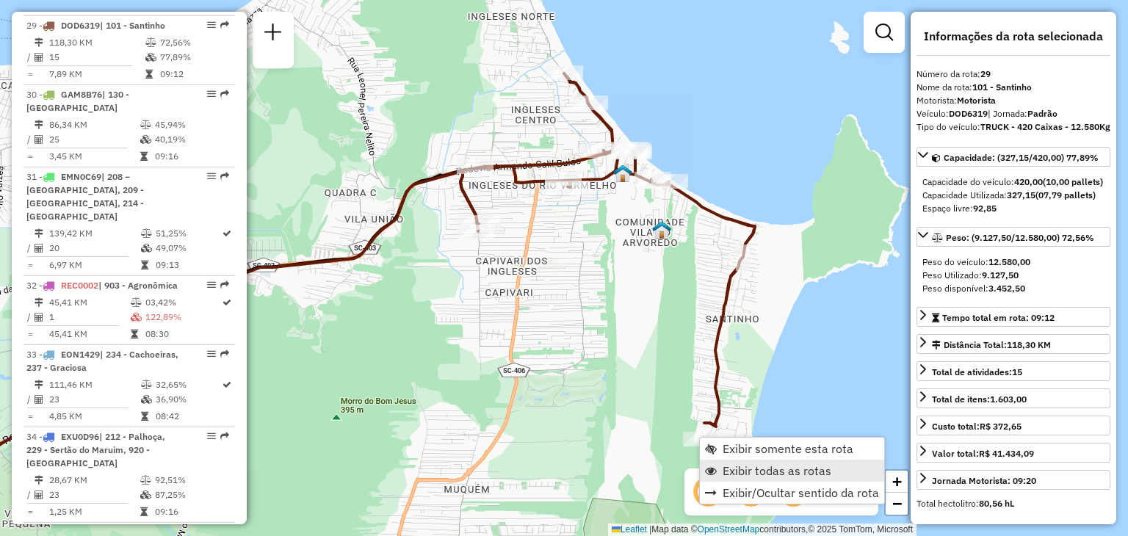
click at [737, 467] on span "Exibir todas as rotas" at bounding box center [776, 471] width 109 height 12
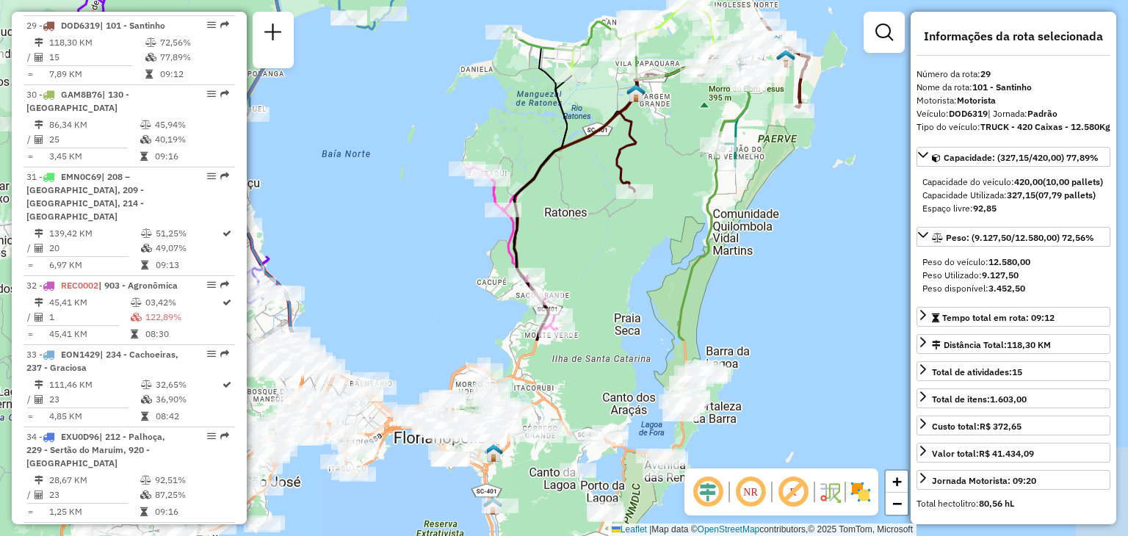
drag, startPoint x: 492, startPoint y: 376, endPoint x: 626, endPoint y: 156, distance: 258.0
click at [626, 156] on div "Janela de atendimento Grade de atendimento Capacidade Transportadoras Veículos …" at bounding box center [564, 268] width 1128 height 536
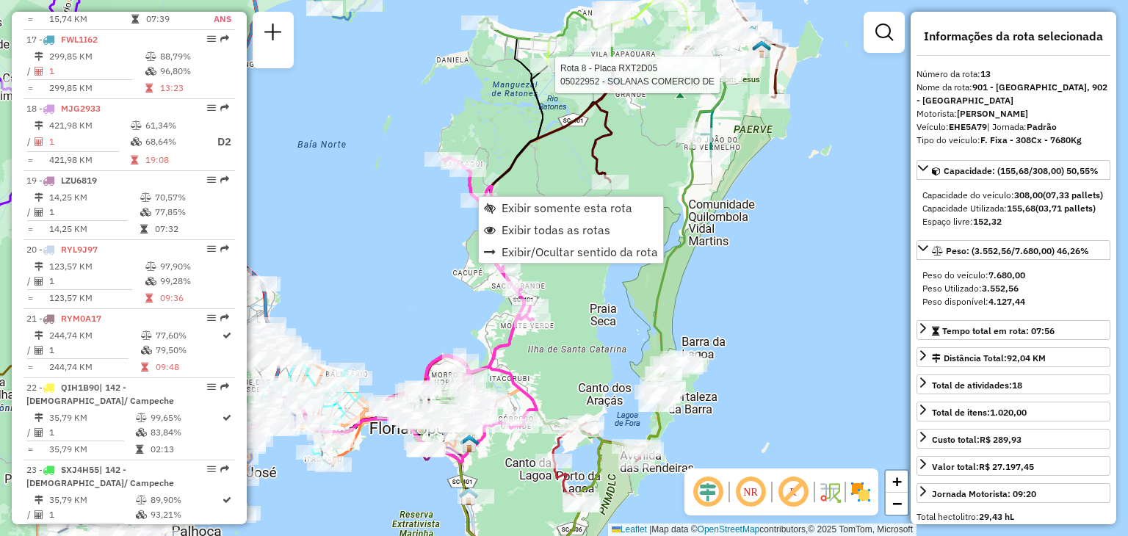
scroll to position [1612, 0]
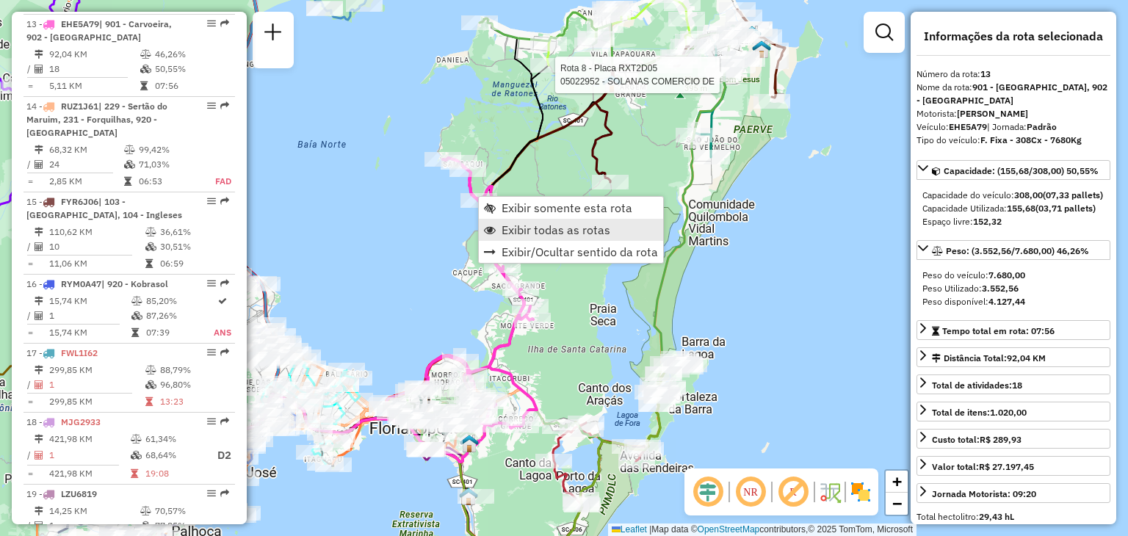
click at [576, 230] on span "Exibir todas as rotas" at bounding box center [555, 230] width 109 height 12
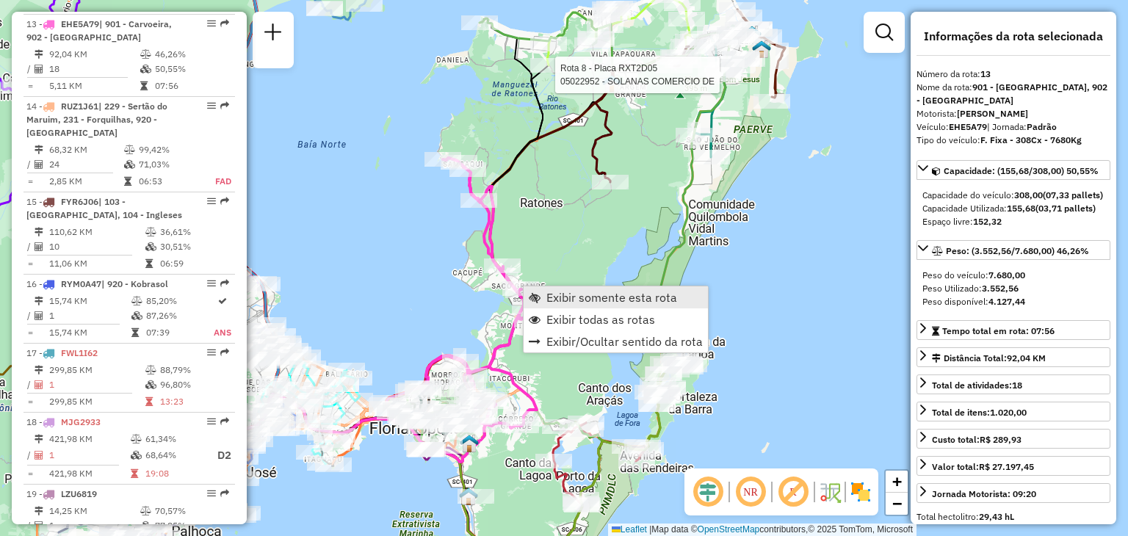
click at [576, 296] on span "Exibir somente esta rota" at bounding box center [611, 297] width 131 height 12
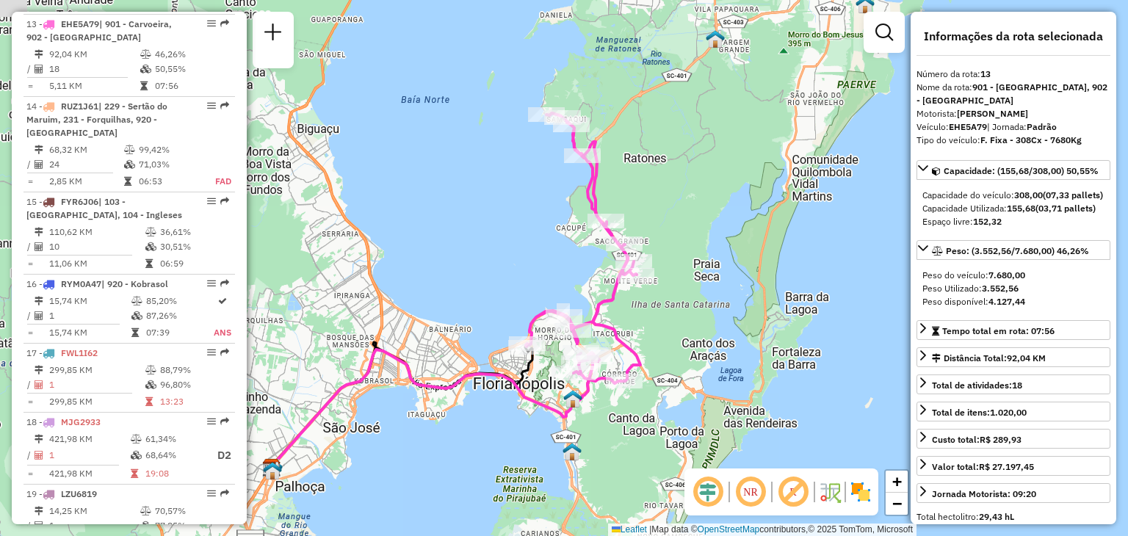
drag, startPoint x: 755, startPoint y: 322, endPoint x: 694, endPoint y: 344, distance: 64.8
click at [694, 344] on div "Janela de atendimento Grade de atendimento Capacidade Transportadoras Veículos …" at bounding box center [564, 268] width 1128 height 536
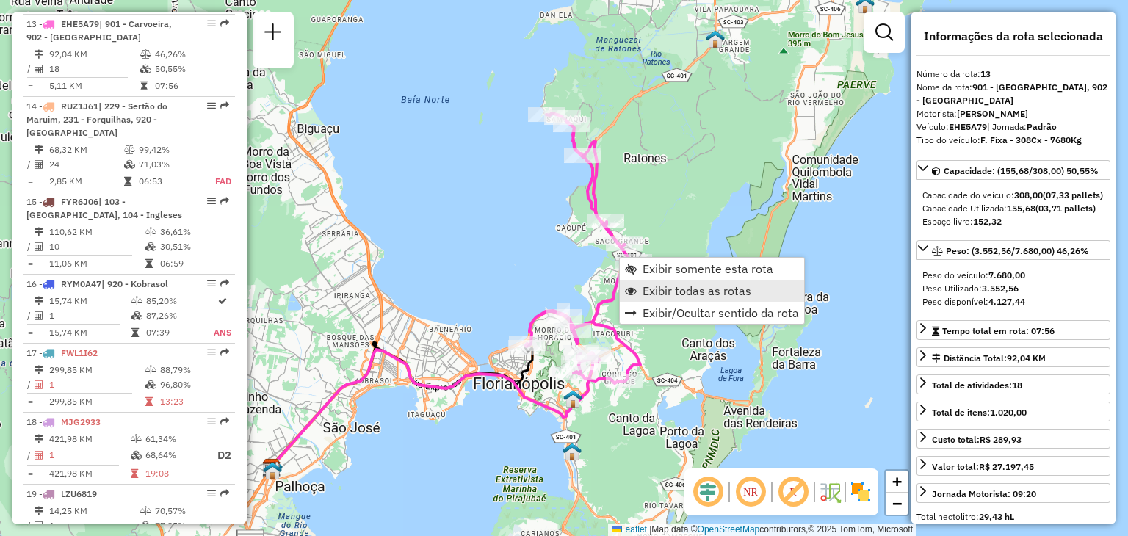
click at [653, 291] on span "Exibir todas as rotas" at bounding box center [696, 291] width 109 height 12
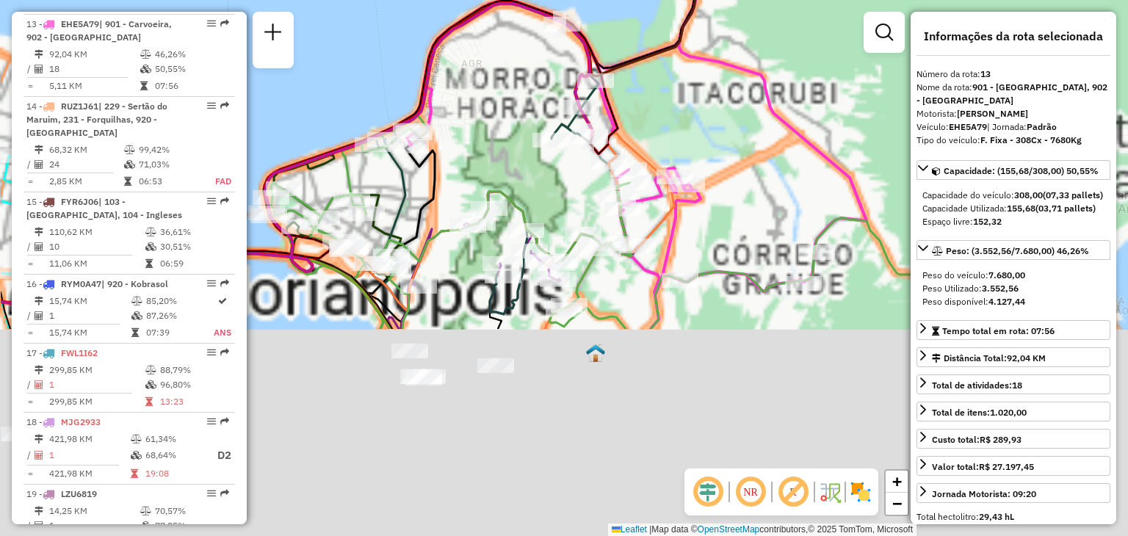
drag, startPoint x: 572, startPoint y: 410, endPoint x: 686, endPoint y: 150, distance: 283.7
click at [686, 150] on div "Janela de atendimento Grade de atendimento Capacidade Transportadoras Veículos …" at bounding box center [564, 268] width 1128 height 536
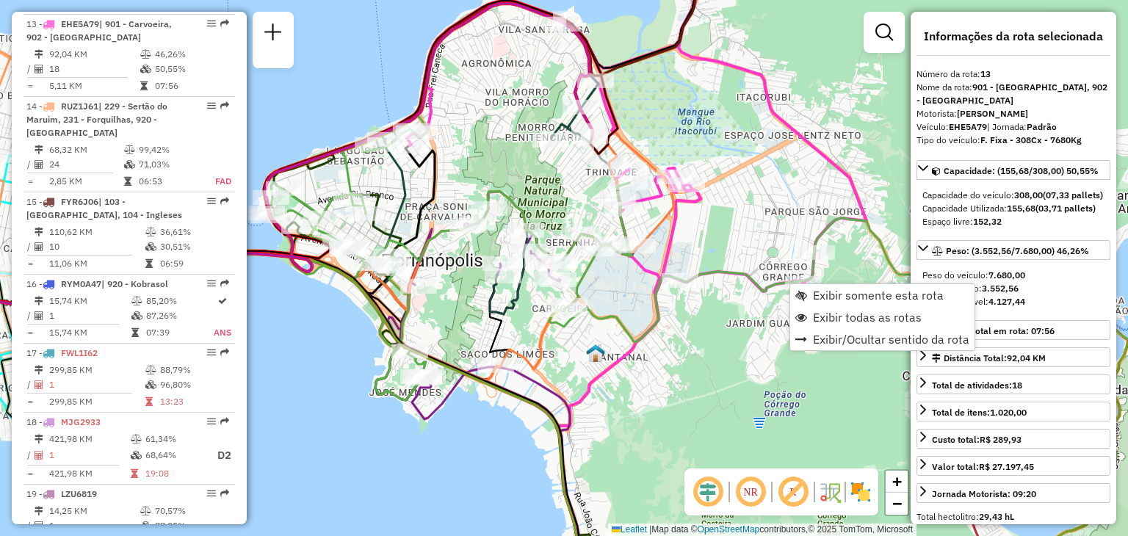
drag, startPoint x: 846, startPoint y: 297, endPoint x: 843, endPoint y: 289, distance: 8.6
click at [846, 297] on span "Exibir somente esta rota" at bounding box center [878, 295] width 131 height 12
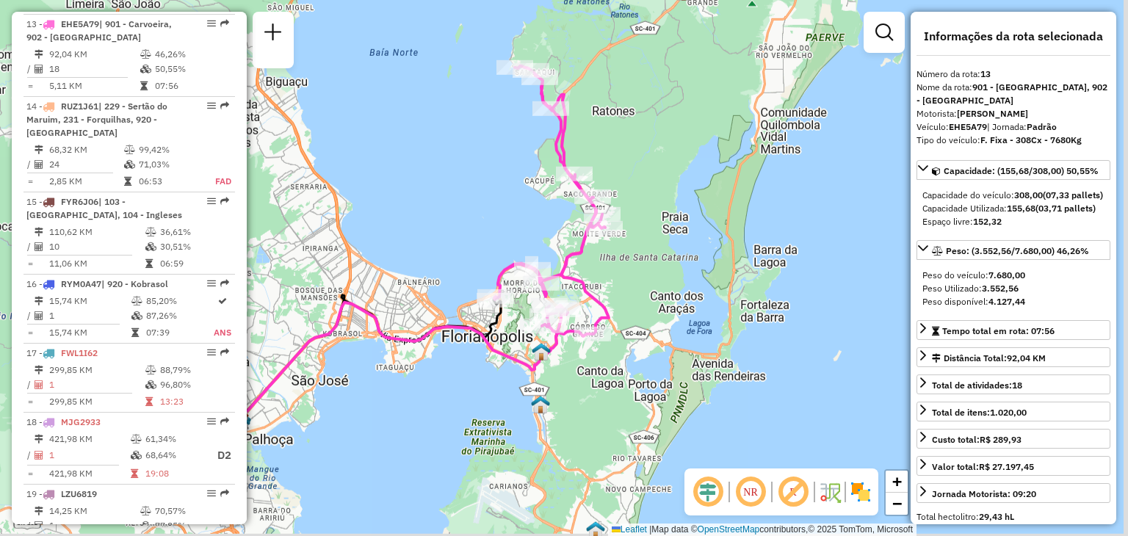
drag, startPoint x: 834, startPoint y: 239, endPoint x: 692, endPoint y: 218, distance: 143.3
click at [692, 218] on div "Janela de atendimento Grade de atendimento Capacidade Transportadoras Veículos …" at bounding box center [564, 268] width 1128 height 536
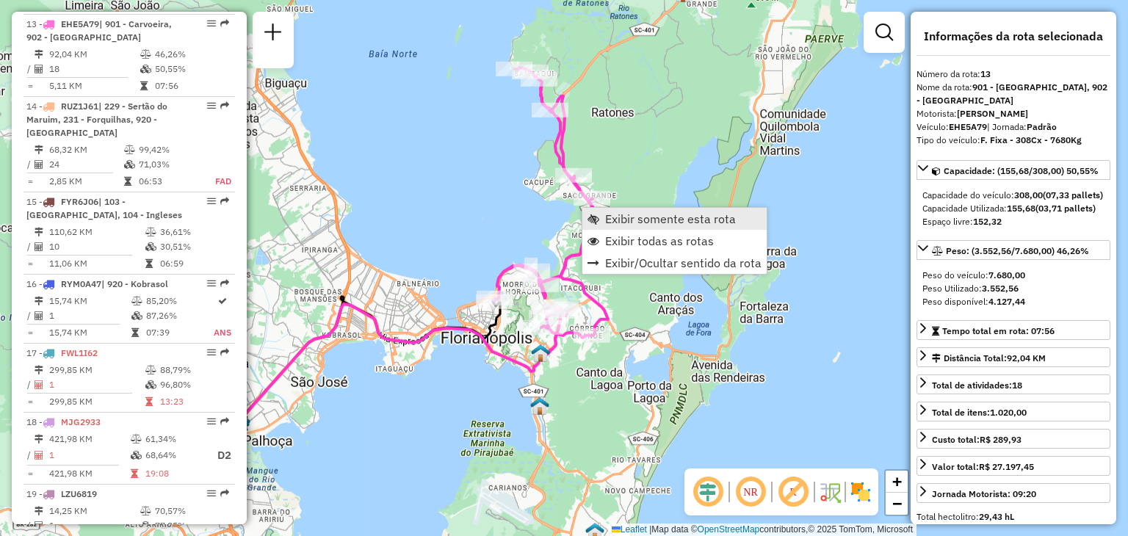
click at [643, 220] on span "Exibir somente esta rota" at bounding box center [670, 219] width 131 height 12
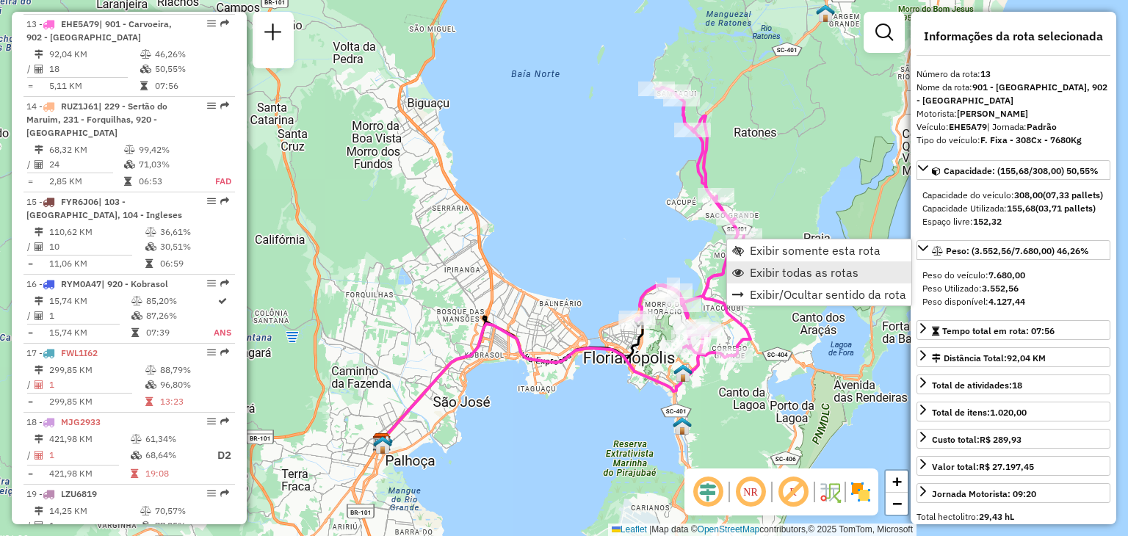
click at [766, 274] on span "Exibir todas as rotas" at bounding box center [804, 272] width 109 height 12
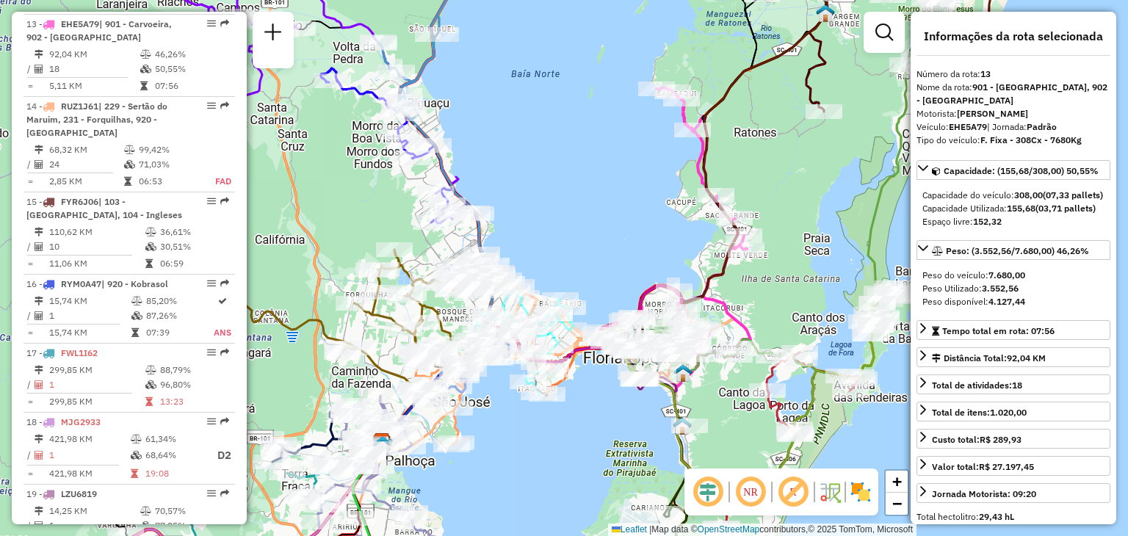
click at [773, 252] on div "Janela de atendimento Grade de atendimento Capacidade Transportadoras Veículos …" at bounding box center [564, 268] width 1128 height 536
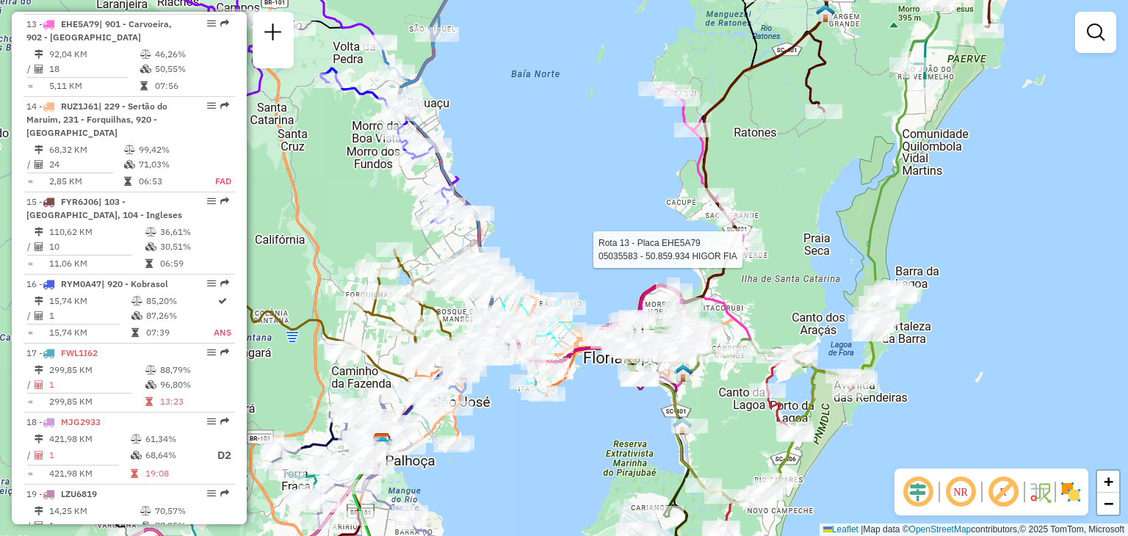
select select "**********"
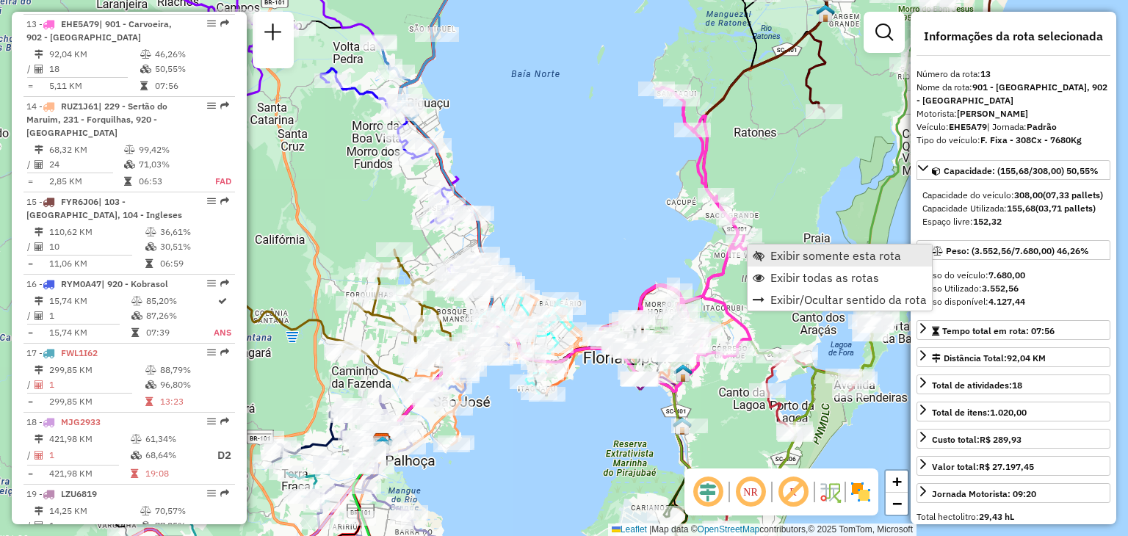
click at [776, 258] on span "Exibir somente esta rota" at bounding box center [835, 256] width 131 height 12
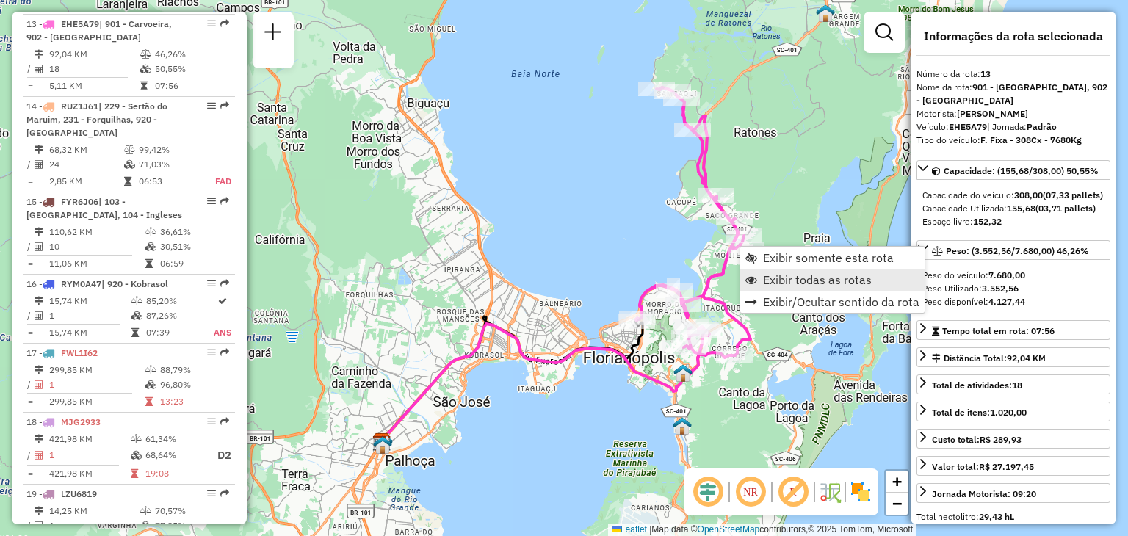
click at [788, 282] on span "Exibir todas as rotas" at bounding box center [817, 280] width 109 height 12
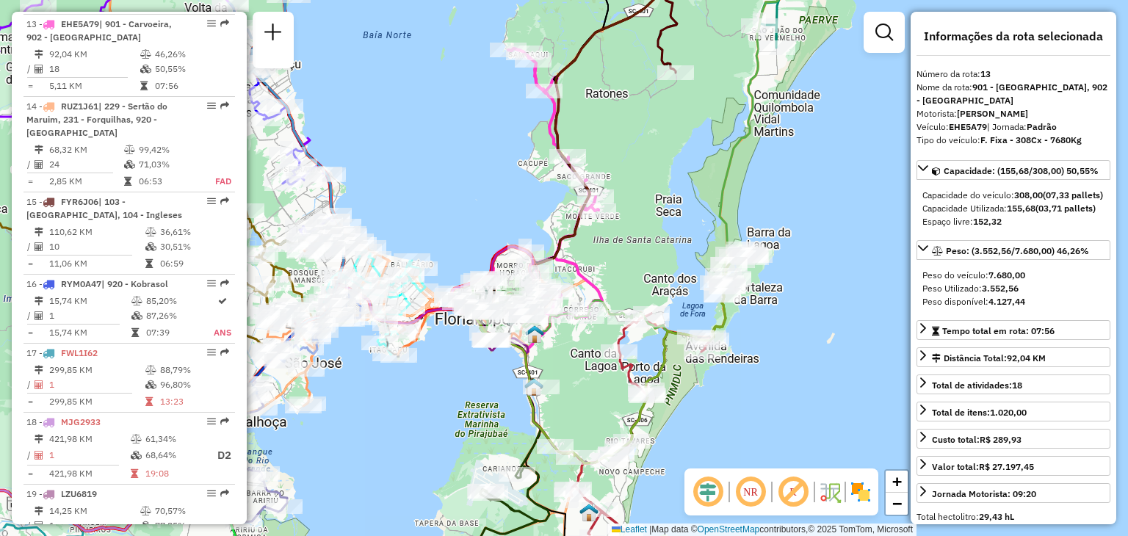
drag, startPoint x: 788, startPoint y: 294, endPoint x: 639, endPoint y: 258, distance: 152.8
click at [639, 258] on div "Janela de atendimento Grade de atendimento Capacidade Transportadoras Veículos …" at bounding box center [564, 268] width 1128 height 536
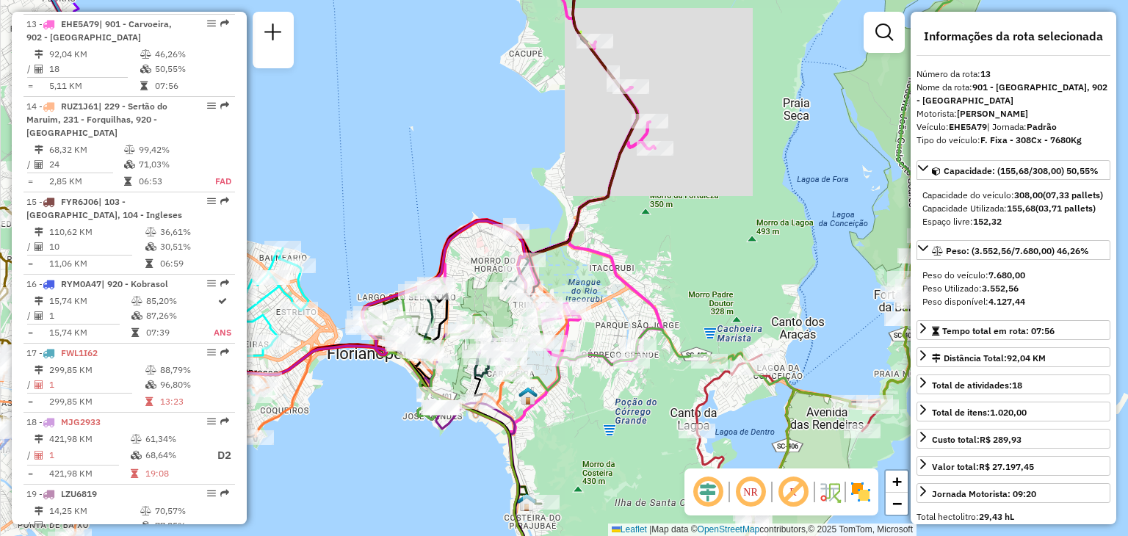
drag, startPoint x: 581, startPoint y: 297, endPoint x: 597, endPoint y: 285, distance: 19.4
click at [597, 285] on div "Janela de atendimento Grade de atendimento Capacidade Transportadoras Veículos …" at bounding box center [564, 268] width 1128 height 536
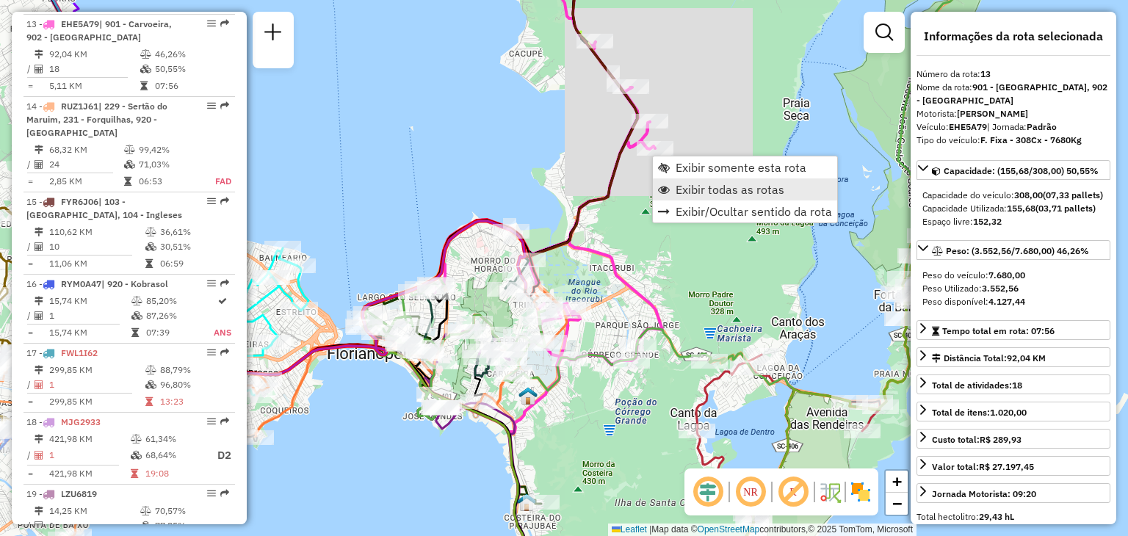
click at [694, 188] on span "Exibir todas as rotas" at bounding box center [729, 190] width 109 height 12
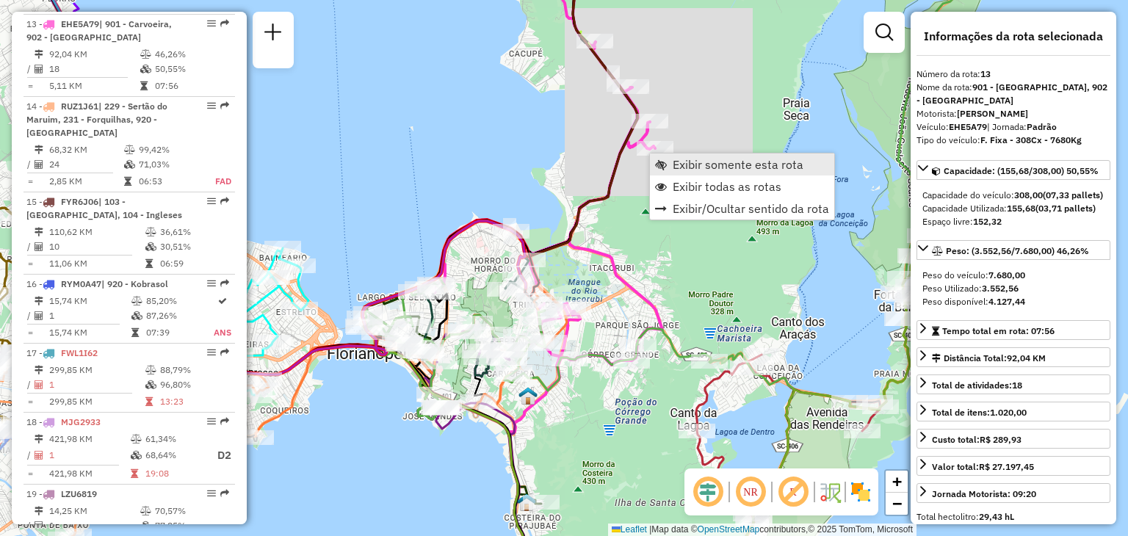
click at [697, 167] on span "Exibir somente esta rota" at bounding box center [737, 165] width 131 height 12
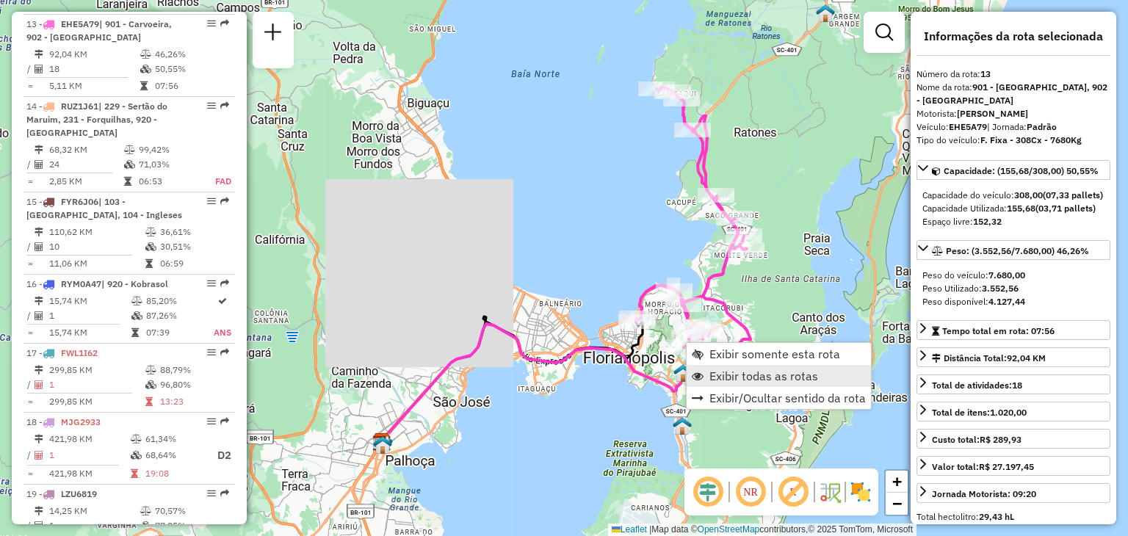
click at [756, 380] on span "Exibir todas as rotas" at bounding box center [763, 376] width 109 height 12
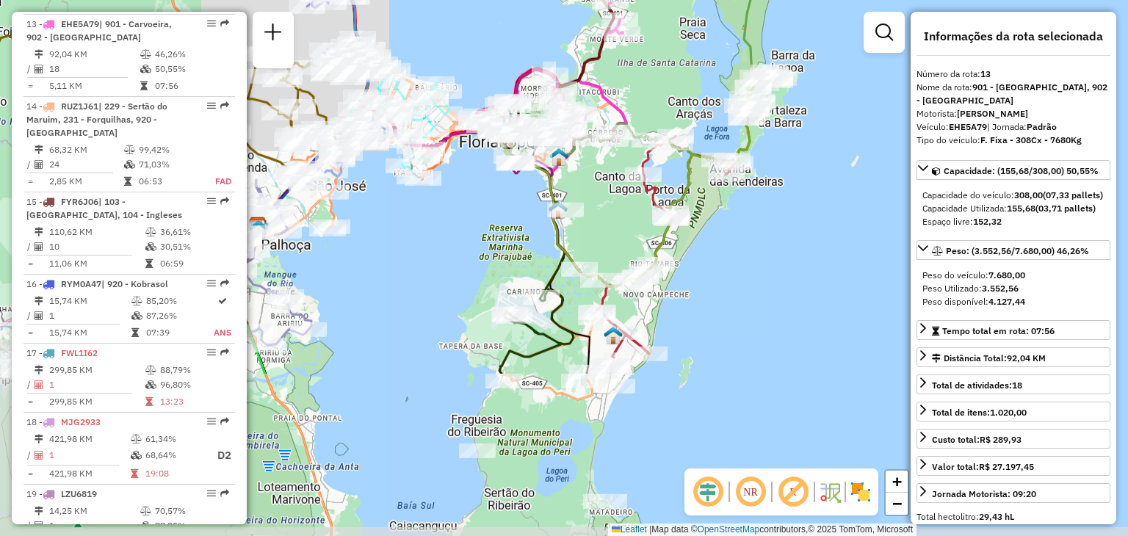
drag, startPoint x: 767, startPoint y: 264, endPoint x: 643, endPoint y: 48, distance: 249.0
click at [643, 48] on div "Janela de atendimento Grade de atendimento Capacidade Transportadoras Veículos …" at bounding box center [564, 268] width 1128 height 536
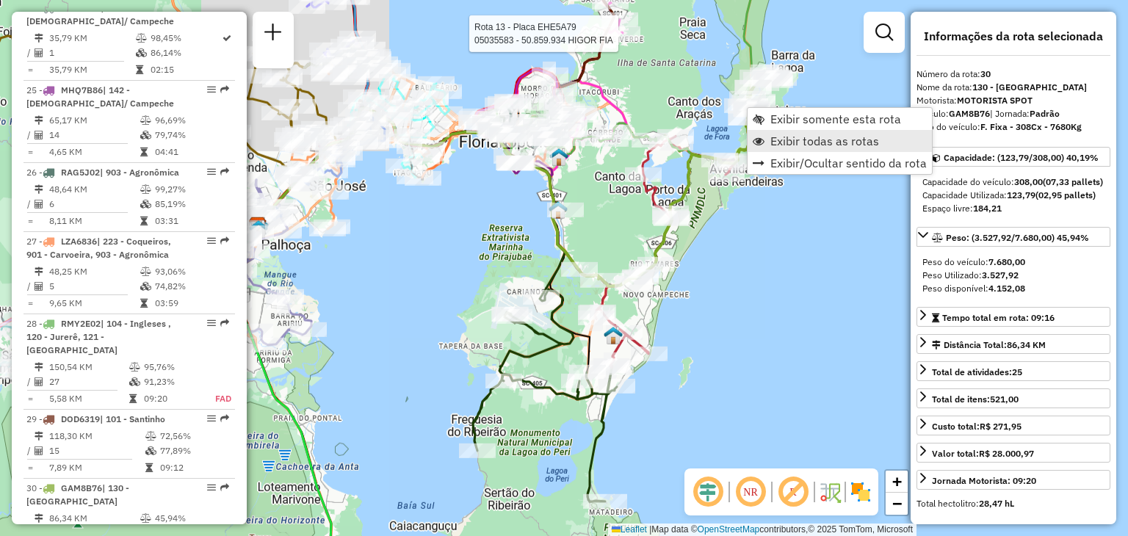
scroll to position [2932, 0]
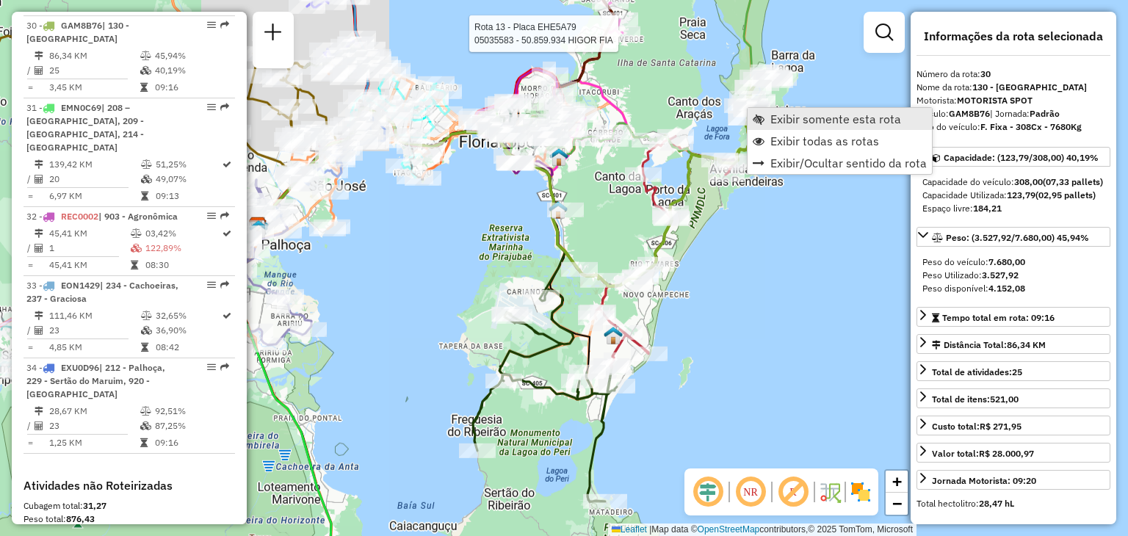
click at [810, 127] on link "Exibir somente esta rota" at bounding box center [839, 119] width 184 height 22
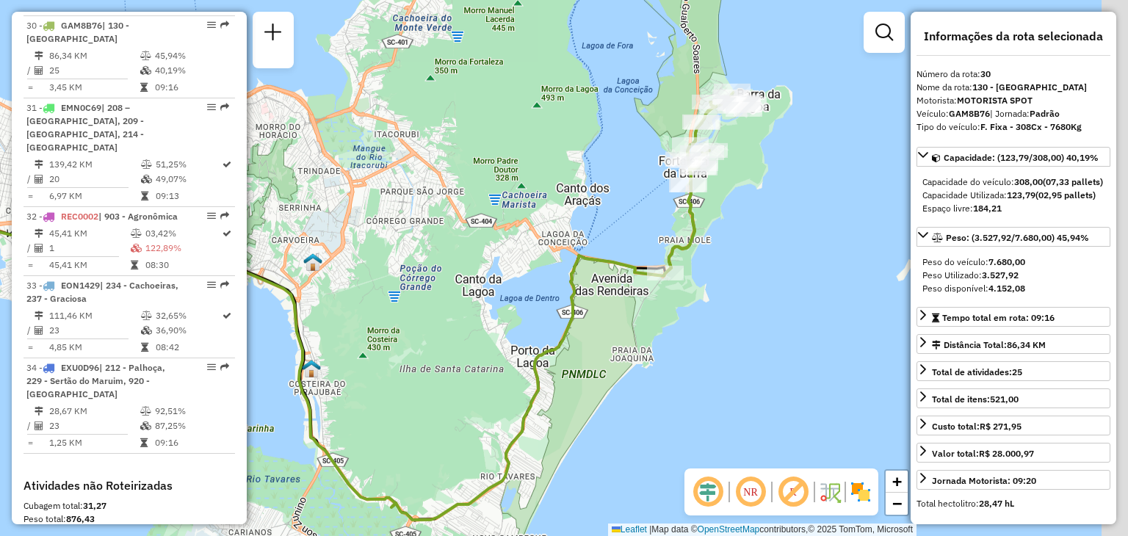
drag, startPoint x: 852, startPoint y: 164, endPoint x: 512, endPoint y: 202, distance: 342.0
click at [512, 202] on div "Janela de atendimento Grade de atendimento Capacidade Transportadoras Veículos …" at bounding box center [564, 268] width 1128 height 536
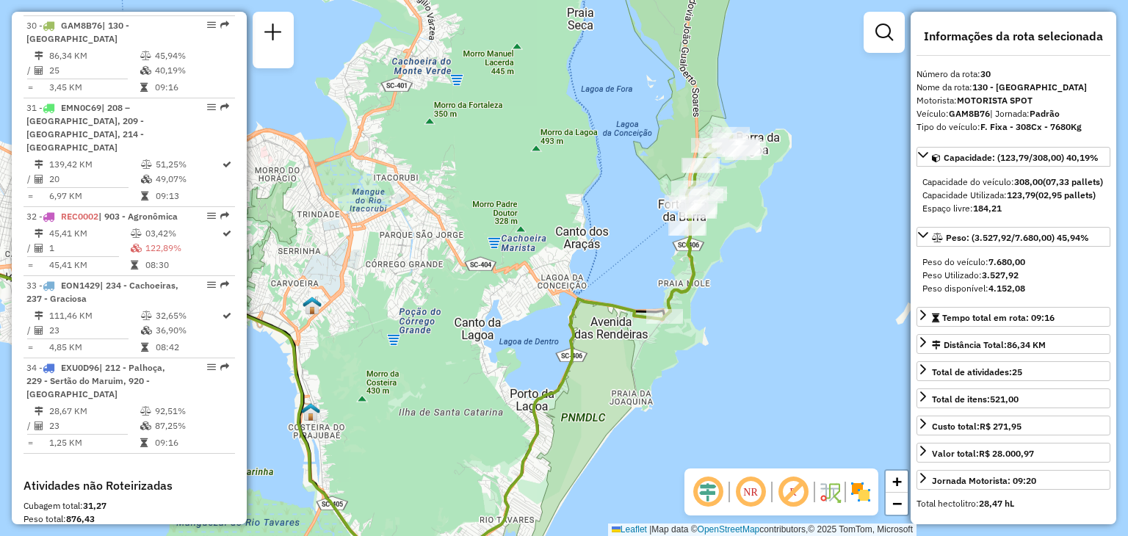
drag, startPoint x: 746, startPoint y: 184, endPoint x: 741, endPoint y: 233, distance: 49.4
click at [741, 236] on div "Janela de atendimento Grade de atendimento Capacidade Transportadoras Veículos …" at bounding box center [564, 268] width 1128 height 536
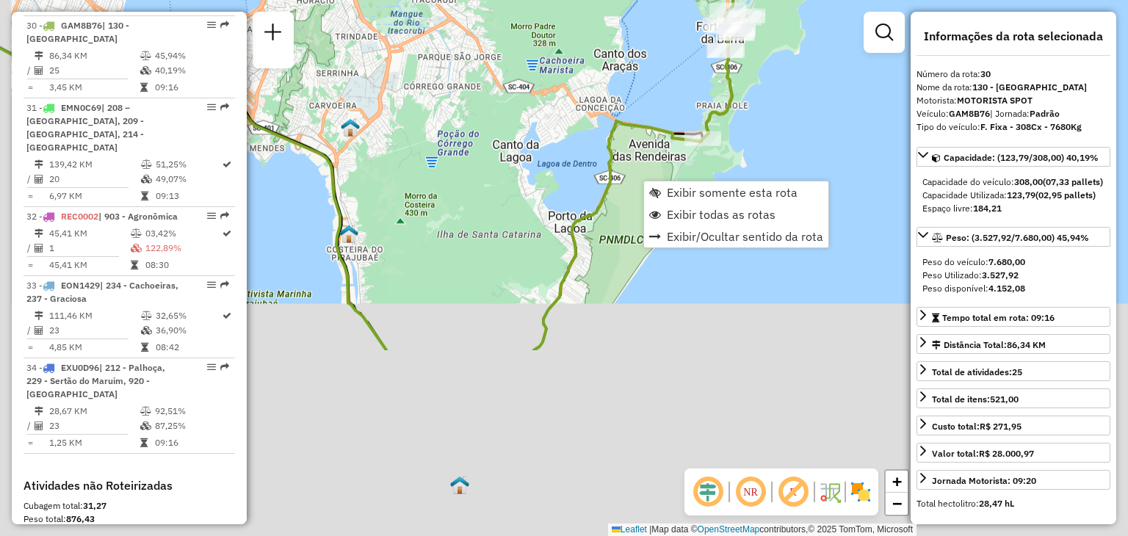
drag, startPoint x: 633, startPoint y: 407, endPoint x: 714, endPoint y: 168, distance: 252.6
click at [714, 168] on div "Janela de atendimento Grade de atendimento Capacidade Transportadoras Veículos …" at bounding box center [564, 268] width 1128 height 536
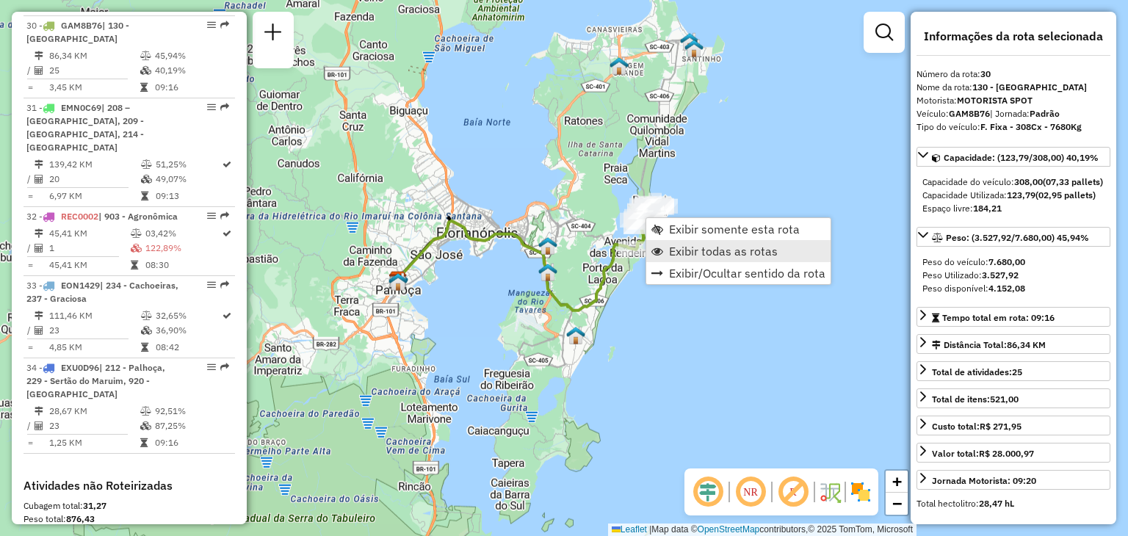
click at [686, 253] on span "Exibir todas as rotas" at bounding box center [723, 251] width 109 height 12
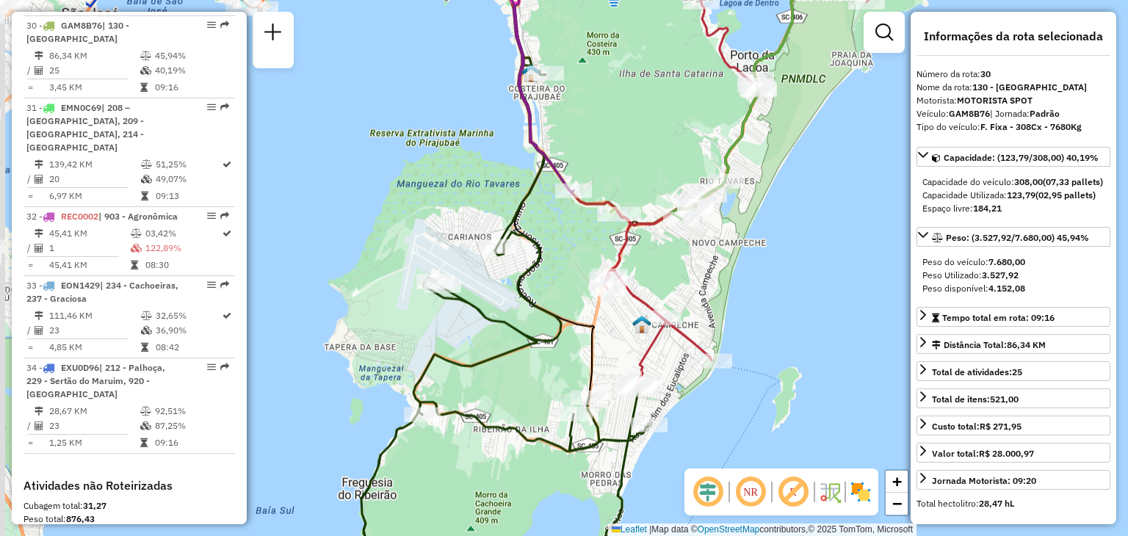
drag, startPoint x: 593, startPoint y: 324, endPoint x: 675, endPoint y: 299, distance: 85.9
click at [784, 318] on div "Janela de atendimento Grade de atendimento Capacidade Transportadoras Veículos …" at bounding box center [564, 268] width 1128 height 536
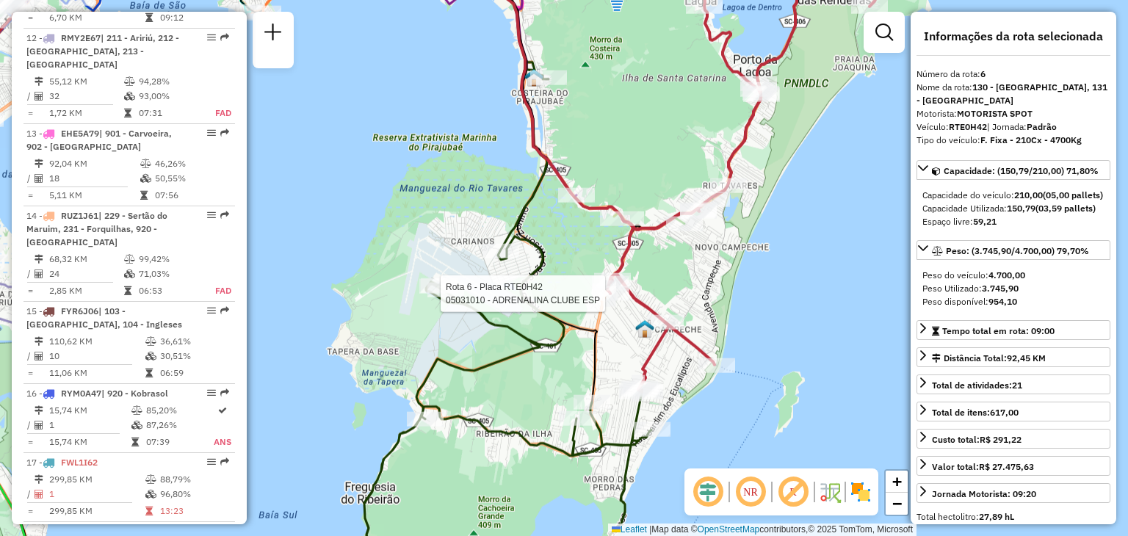
scroll to position [1025, 0]
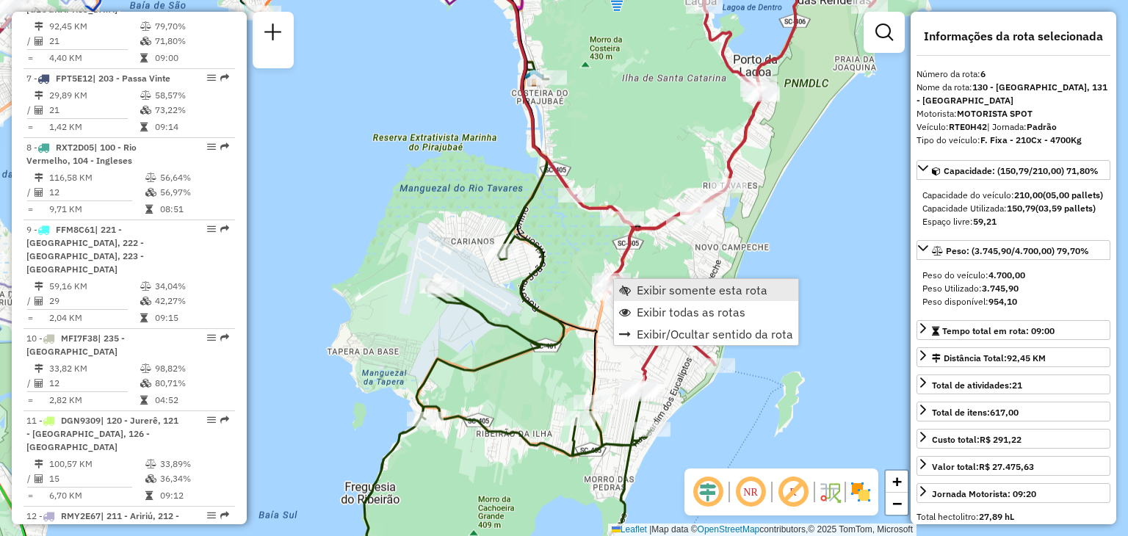
click at [649, 286] on span "Exibir somente esta rota" at bounding box center [701, 290] width 131 height 12
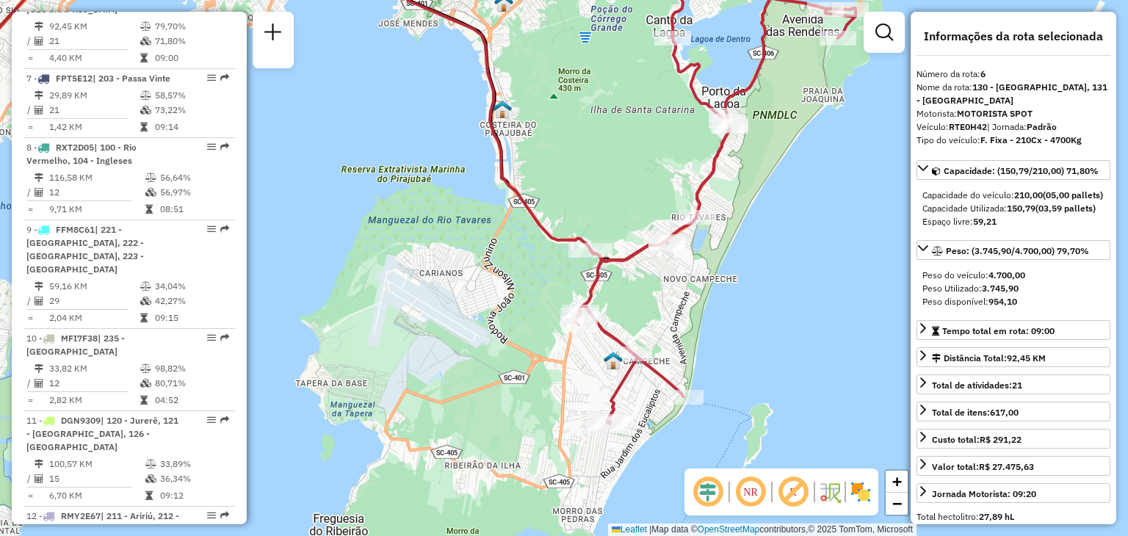
drag, startPoint x: 535, startPoint y: 174, endPoint x: 505, endPoint y: 159, distance: 33.5
click at [505, 159] on icon at bounding box center [286, 83] width 762 height 358
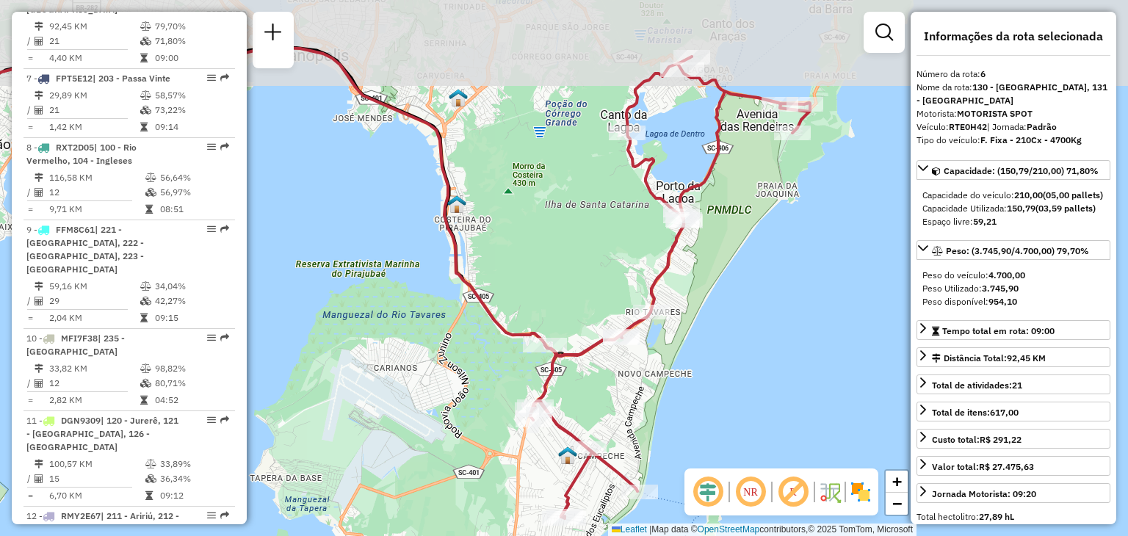
drag, startPoint x: 604, startPoint y: 121, endPoint x: 562, endPoint y: 227, distance: 113.7
click at [562, 227] on div "Janela de atendimento Grade de atendimento Capacidade Transportadoras Veículos …" at bounding box center [564, 268] width 1128 height 536
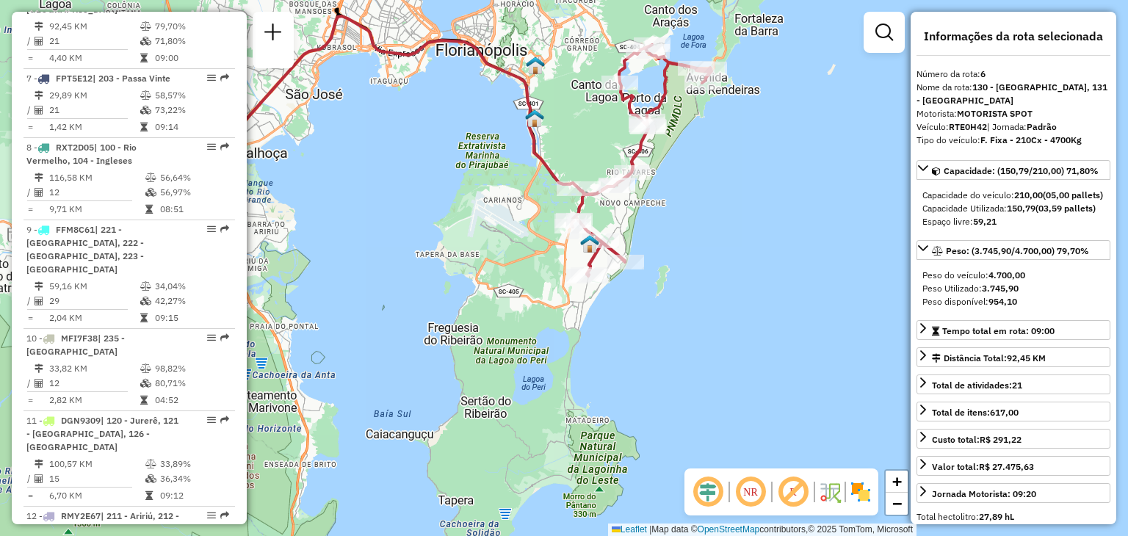
drag, startPoint x: 579, startPoint y: 253, endPoint x: 605, endPoint y: 153, distance: 103.8
click at [605, 153] on div "Janela de atendimento Grade de atendimento Capacidade Transportadoras Veículos …" at bounding box center [564, 268] width 1128 height 536
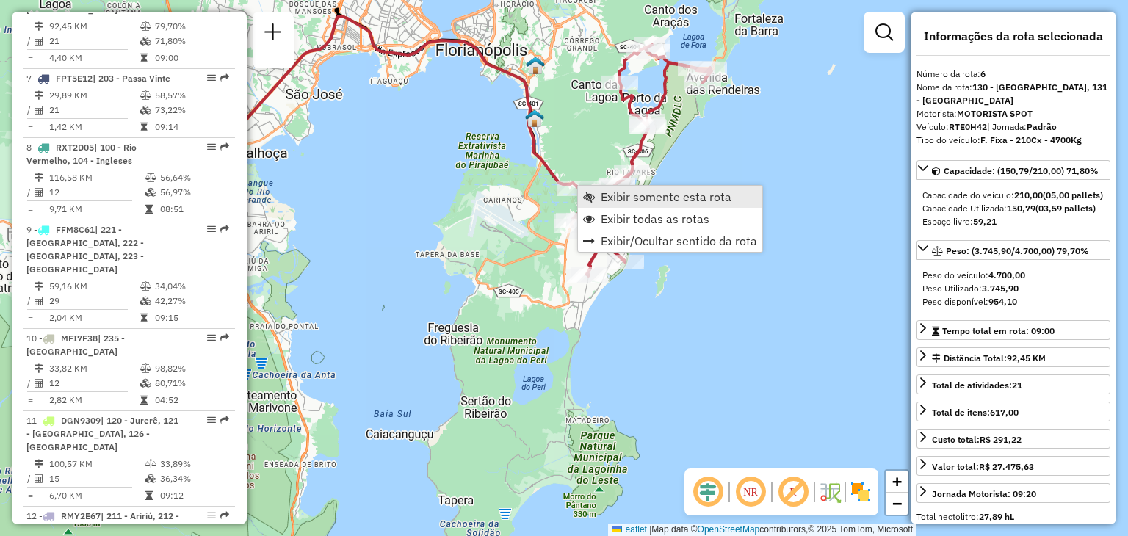
click at [648, 203] on span "Exibir somente esta rota" at bounding box center [666, 197] width 131 height 12
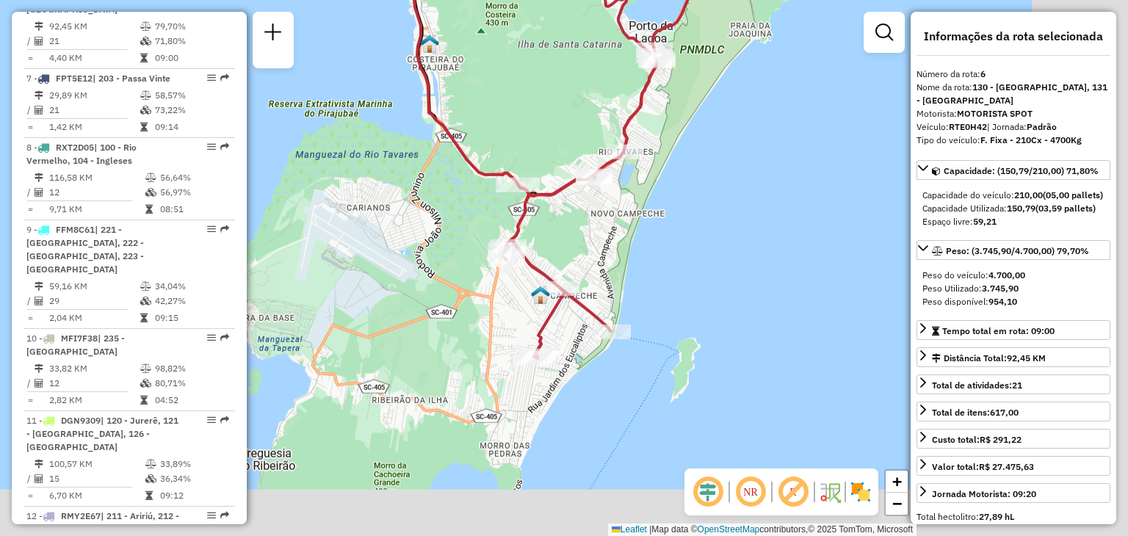
drag, startPoint x: 640, startPoint y: 326, endPoint x: 552, endPoint y: 235, distance: 126.7
click at [552, 235] on icon at bounding box center [643, 127] width 280 height 462
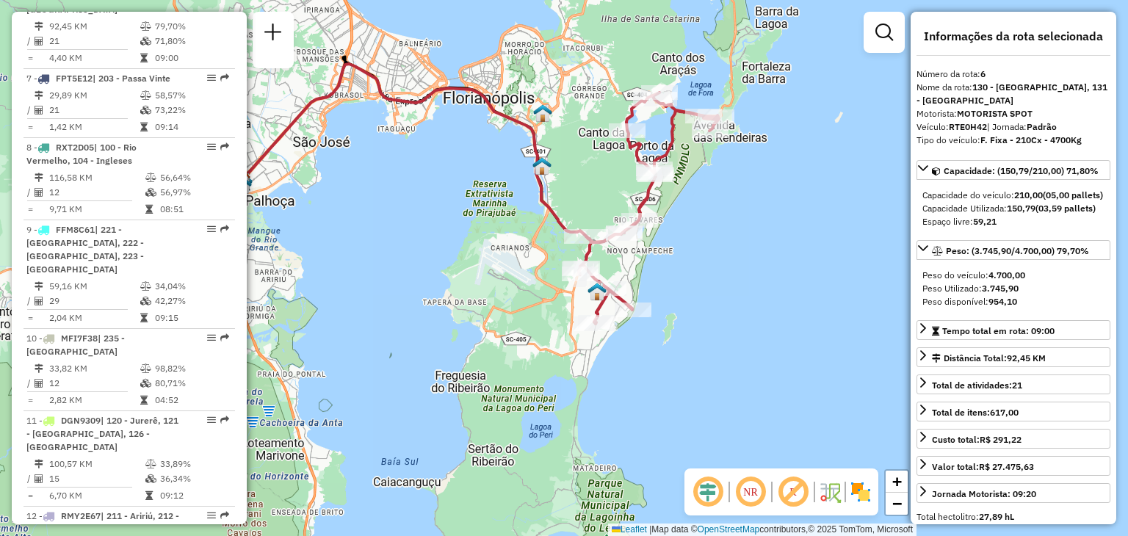
drag, startPoint x: 634, startPoint y: 231, endPoint x: 661, endPoint y: 258, distance: 39.5
click at [661, 258] on div "Janela de atendimento Grade de atendimento Capacidade Transportadoras Veículos …" at bounding box center [564, 268] width 1128 height 536
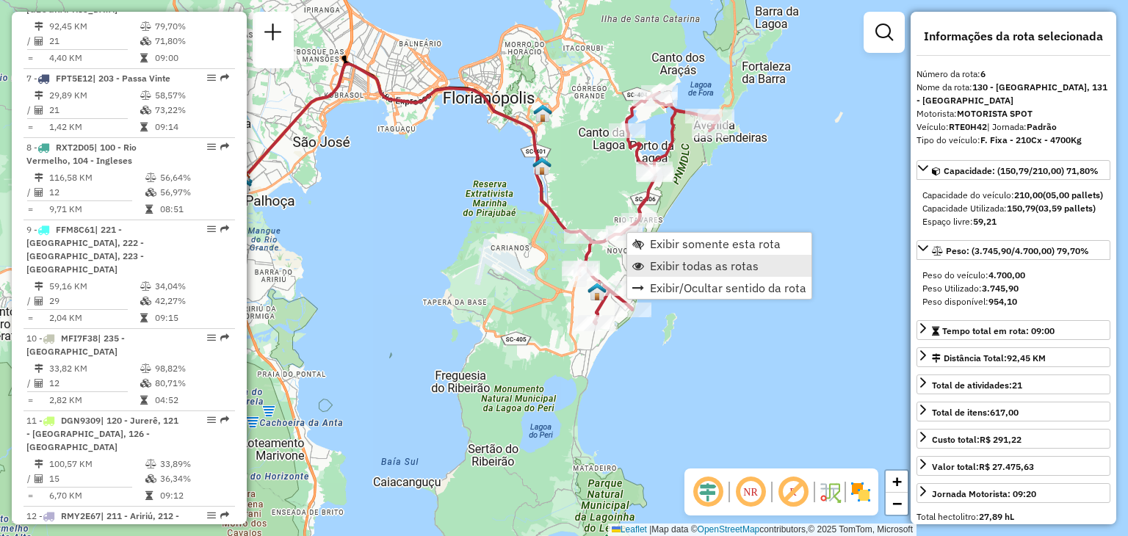
click at [675, 260] on span "Exibir todas as rotas" at bounding box center [704, 266] width 109 height 12
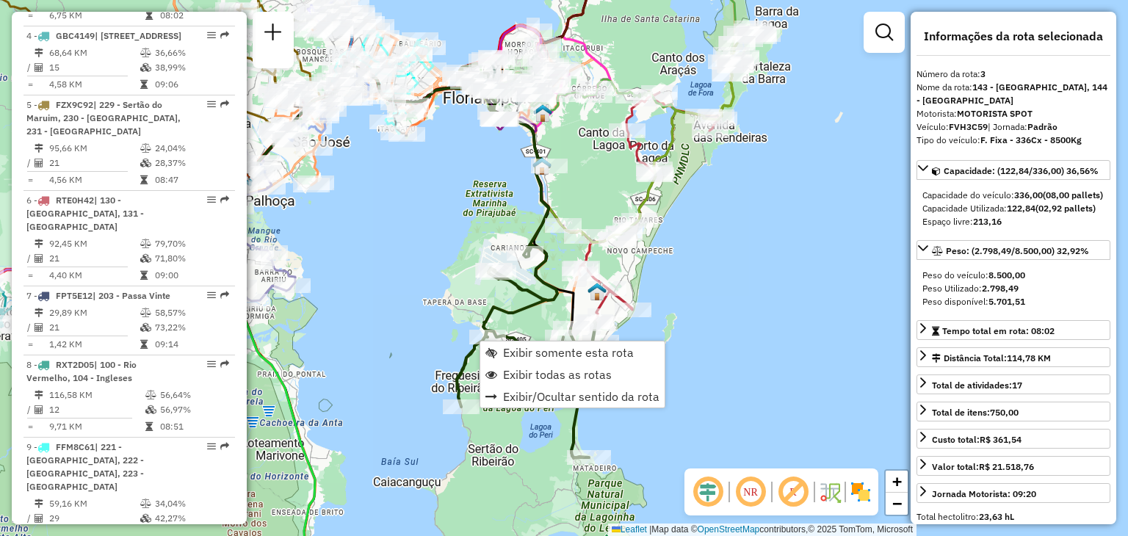
scroll to position [752, 0]
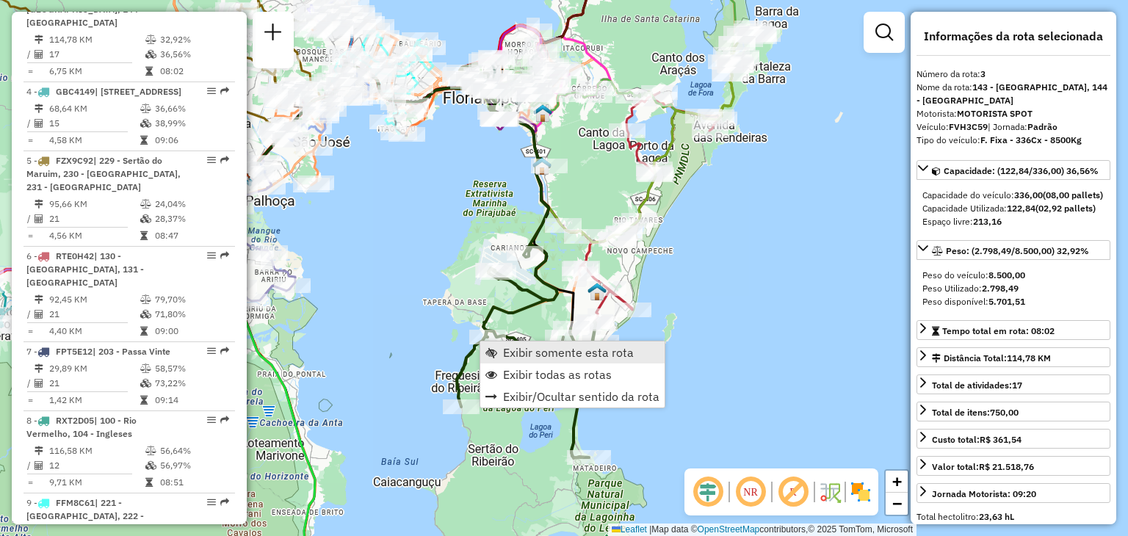
click at [521, 347] on span "Exibir somente esta rota" at bounding box center [568, 353] width 131 height 12
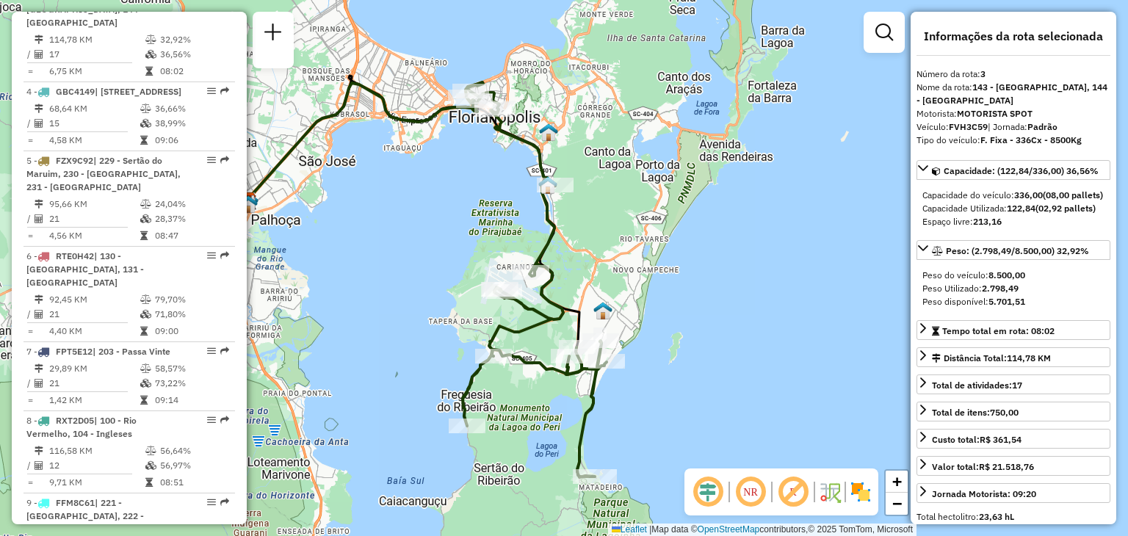
drag, startPoint x: 760, startPoint y: 289, endPoint x: 621, endPoint y: 297, distance: 139.0
click at [621, 297] on div "Janela de atendimento Grade de atendimento Capacidade Transportadoras Veículos …" at bounding box center [564, 268] width 1128 height 536
click at [725, 244] on div "Janela de atendimento Grade de atendimento Capacidade Transportadoras Veículos …" at bounding box center [564, 268] width 1128 height 536
